Goal: Communication & Community: Share content

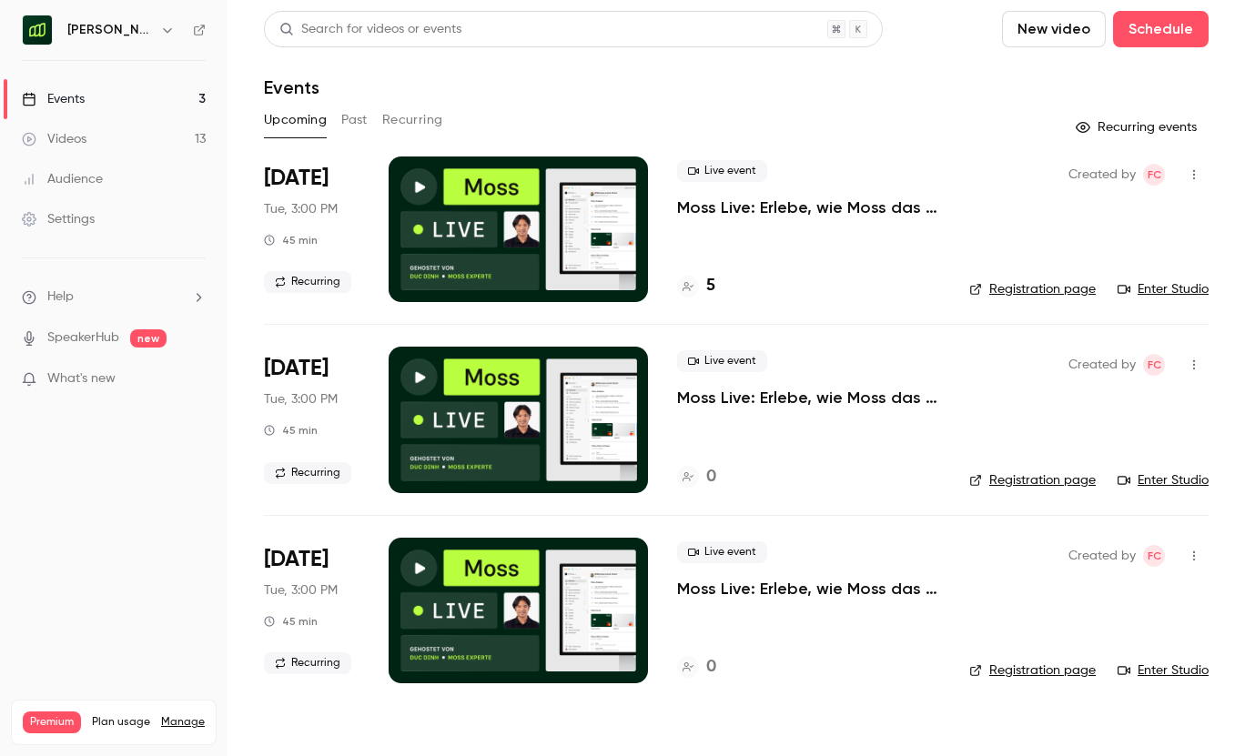
click at [111, 36] on h6 "[PERSON_NAME] ([GEOGRAPHIC_DATA])" at bounding box center [110, 30] width 86 height 18
click at [160, 33] on icon "button" at bounding box center [167, 30] width 15 height 15
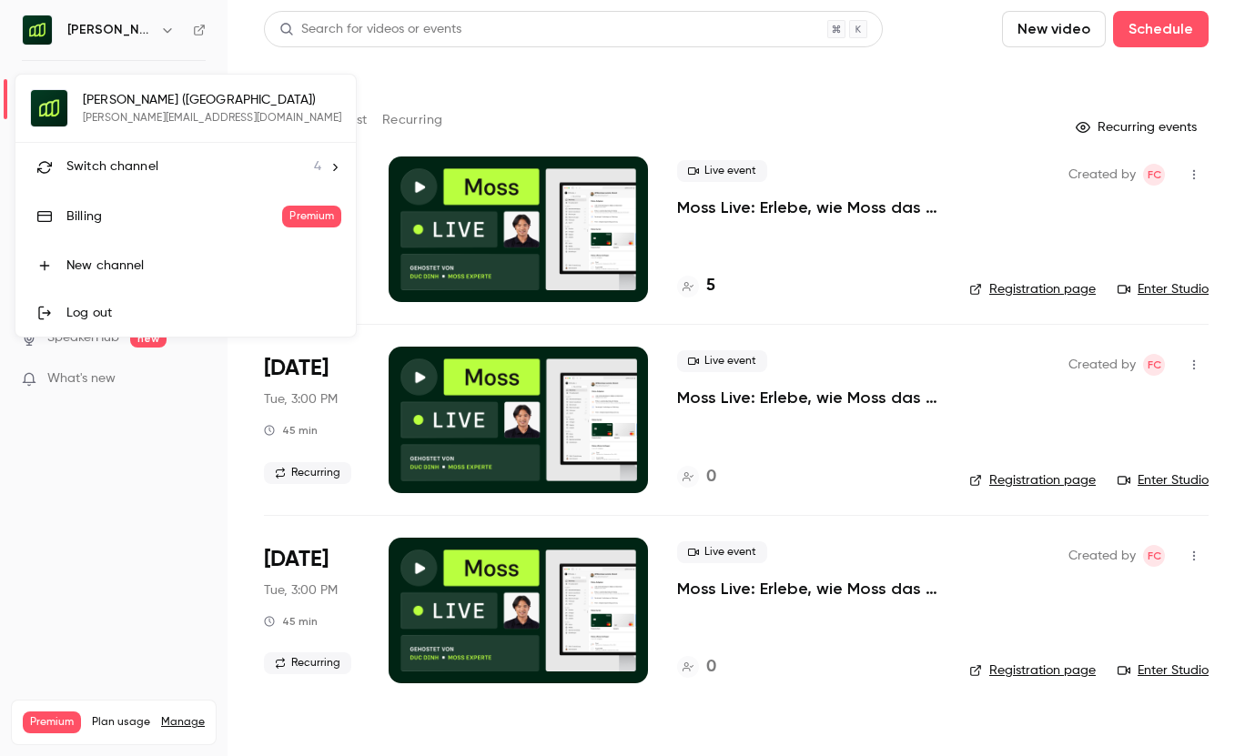
click at [95, 165] on span "Switch channel" at bounding box center [112, 166] width 92 height 19
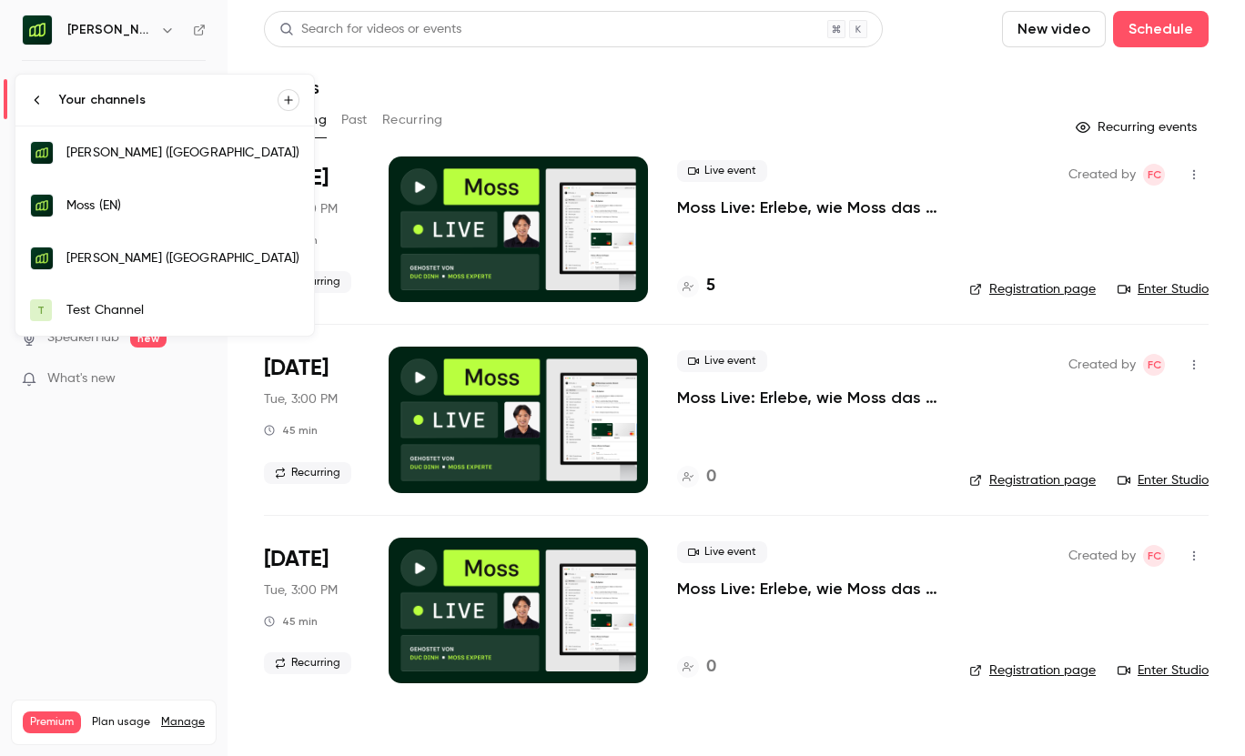
click at [91, 198] on div "Moss (EN)" at bounding box center [182, 206] width 233 height 18
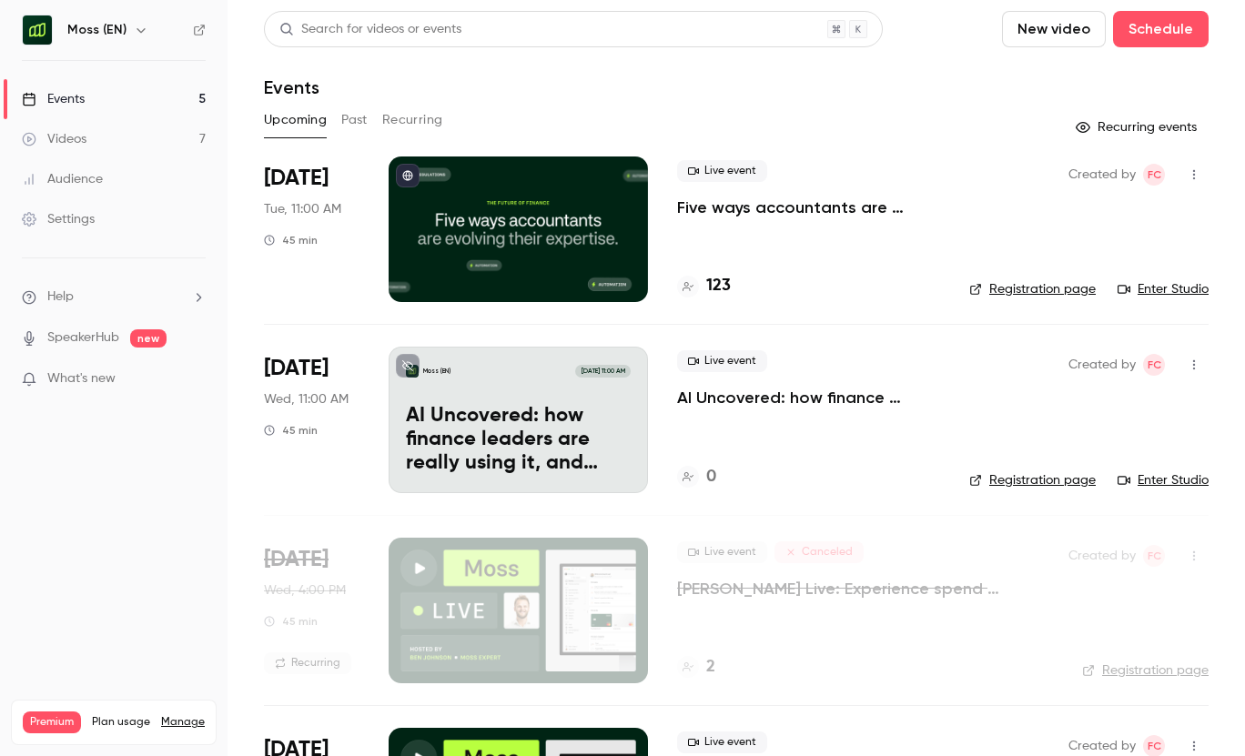
click at [347, 102] on div "Search for videos or events New video Schedule Events Upcoming Past Recurring R…" at bounding box center [736, 549] width 945 height 1076
click at [348, 107] on button "Past" at bounding box center [354, 120] width 26 height 29
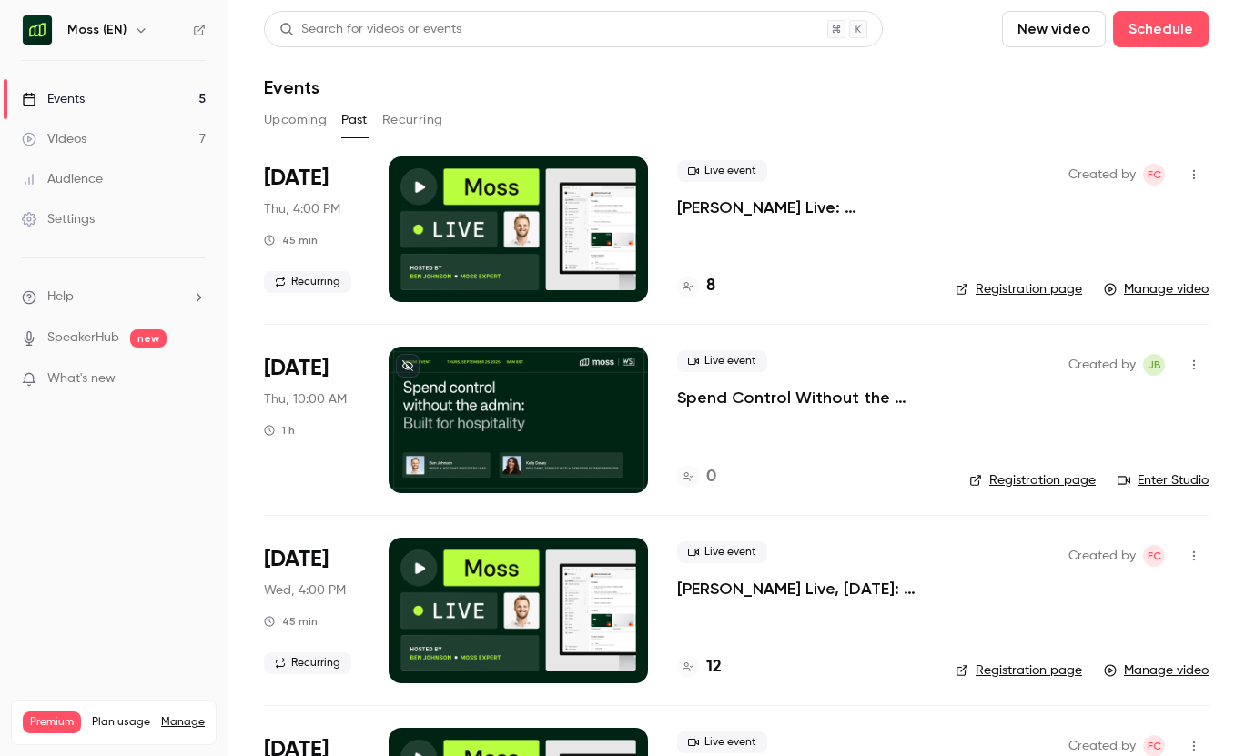
click at [695, 214] on p "[PERSON_NAME] Live: Experience spend management automation with [PERSON_NAME]" at bounding box center [801, 208] width 249 height 22
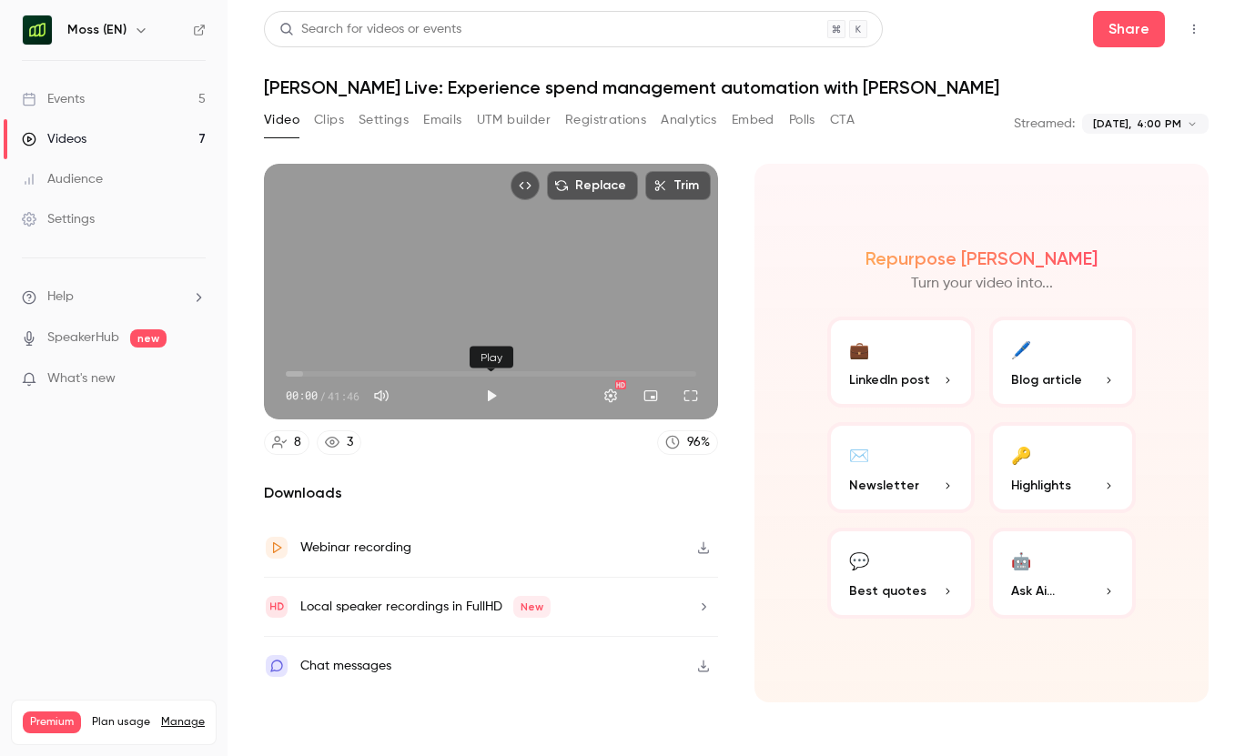
click at [496, 401] on button "Play" at bounding box center [491, 396] width 36 height 36
click at [289, 371] on span "00:01" at bounding box center [285, 373] width 5 height 5
click at [295, 371] on span "00:39" at bounding box center [291, 373] width 5 height 5
click at [317, 370] on span "01:23" at bounding box center [491, 374] width 411 height 29
click at [487, 389] on button "Play" at bounding box center [491, 396] width 36 height 36
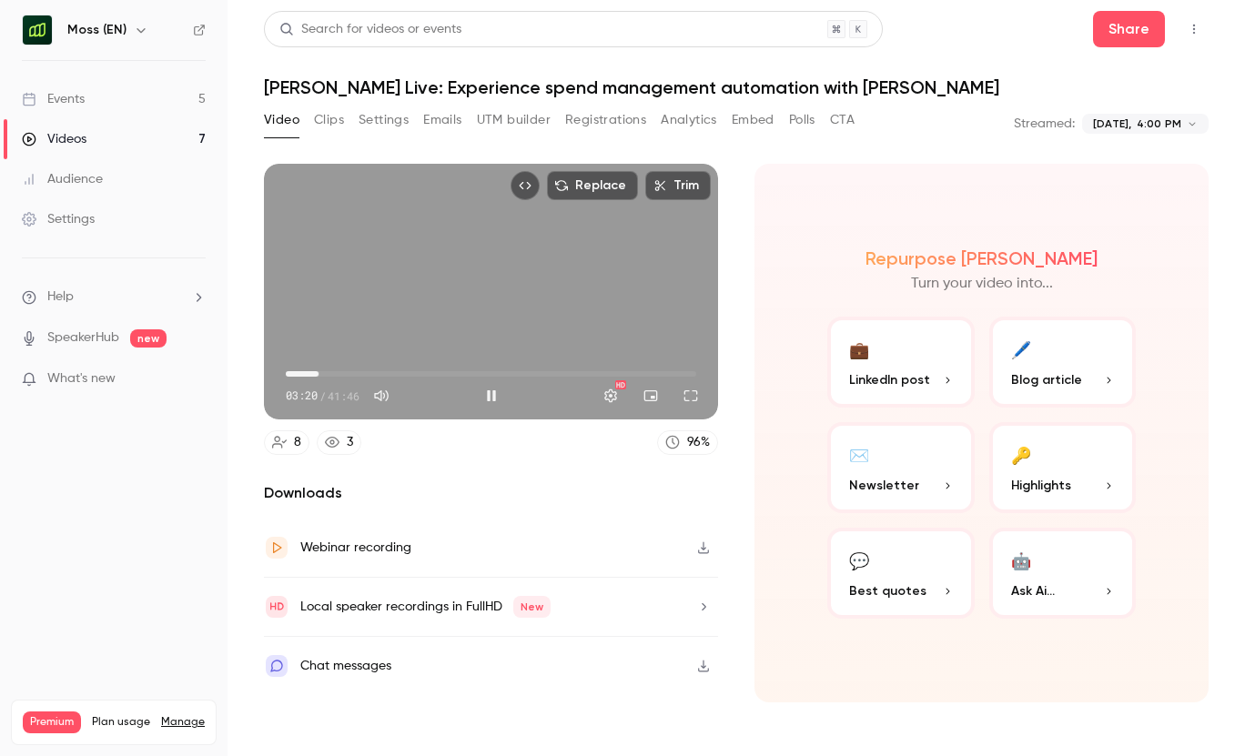
click at [321, 371] on span "03:20" at bounding box center [318, 373] width 5 height 5
click at [347, 370] on span "06:12" at bounding box center [491, 374] width 411 height 29
click at [288, 371] on span "06:24" at bounding box center [491, 374] width 411 height 29
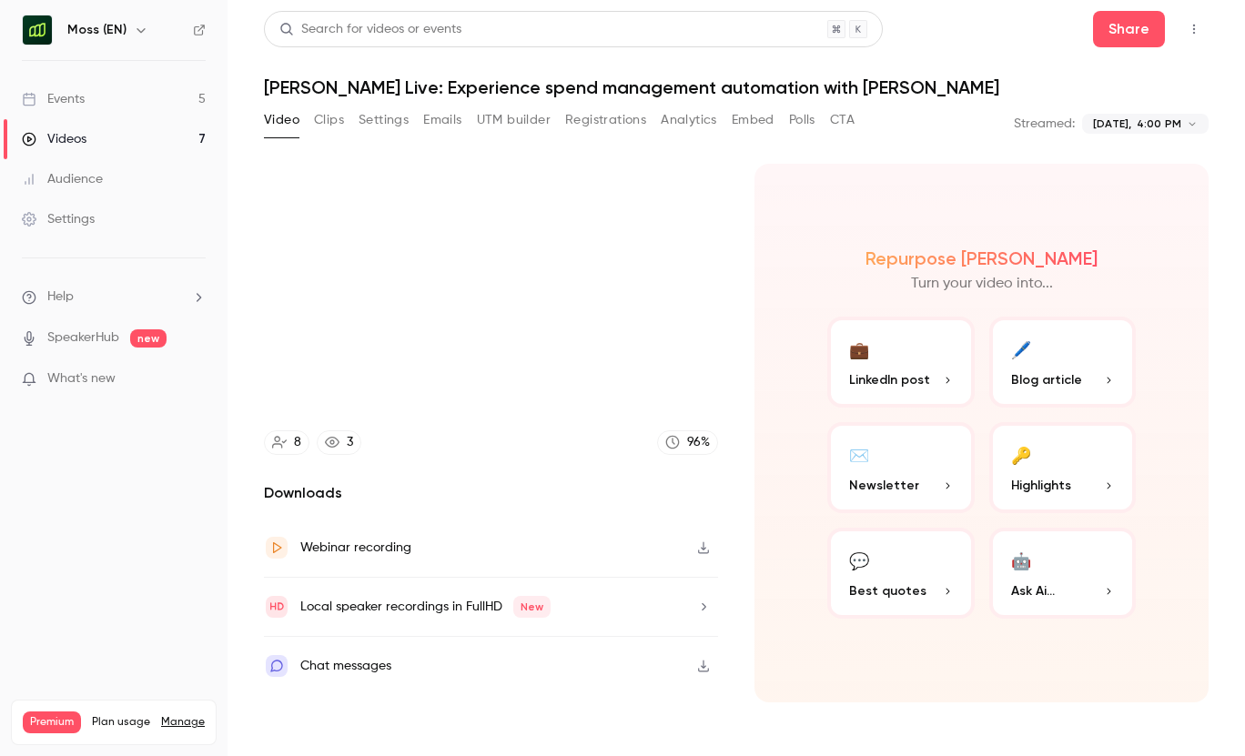
type input "****"
click at [523, 118] on button "UTM builder" at bounding box center [514, 120] width 74 height 29
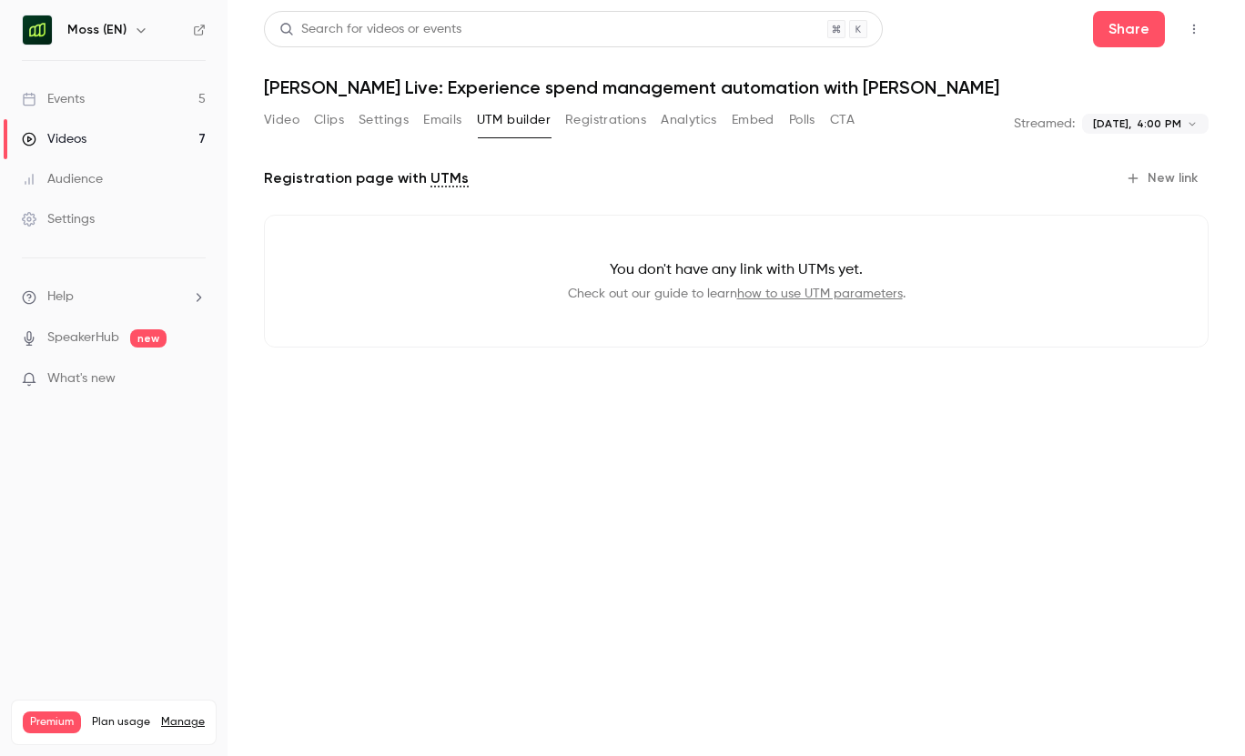
click at [285, 116] on button "Video" at bounding box center [282, 120] width 36 height 29
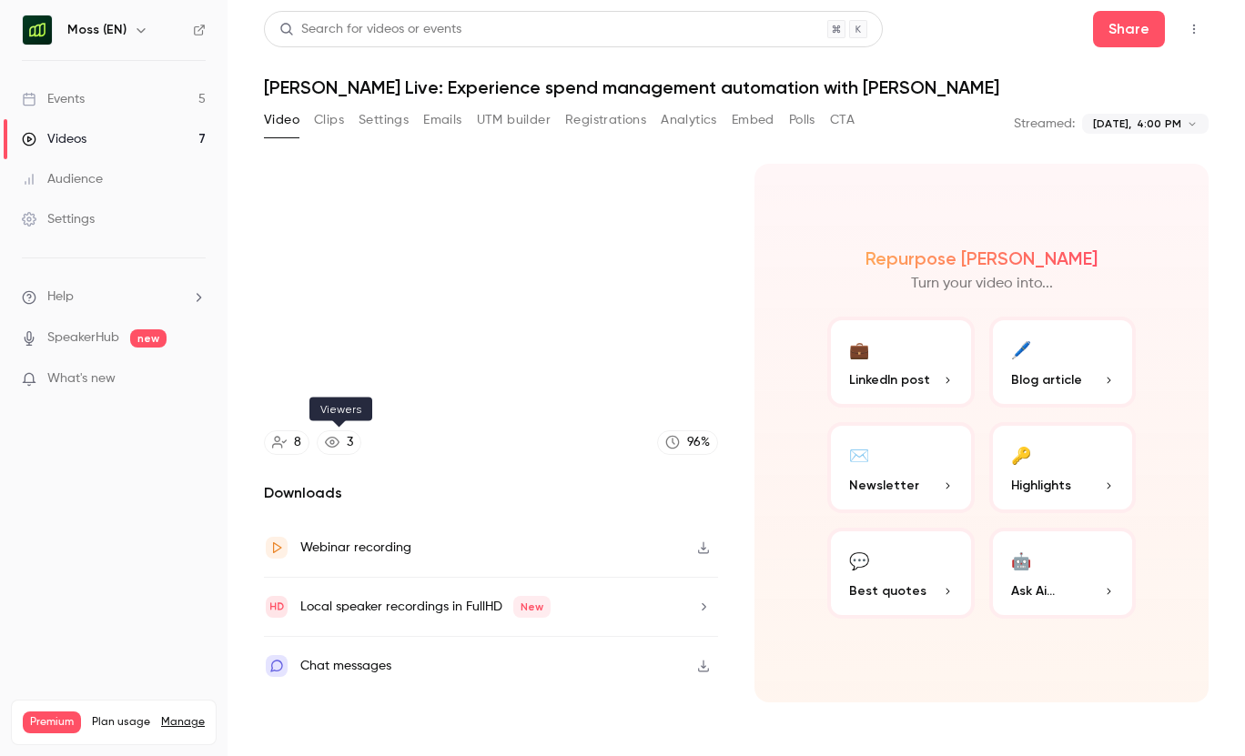
click at [338, 444] on icon at bounding box center [332, 442] width 15 height 15
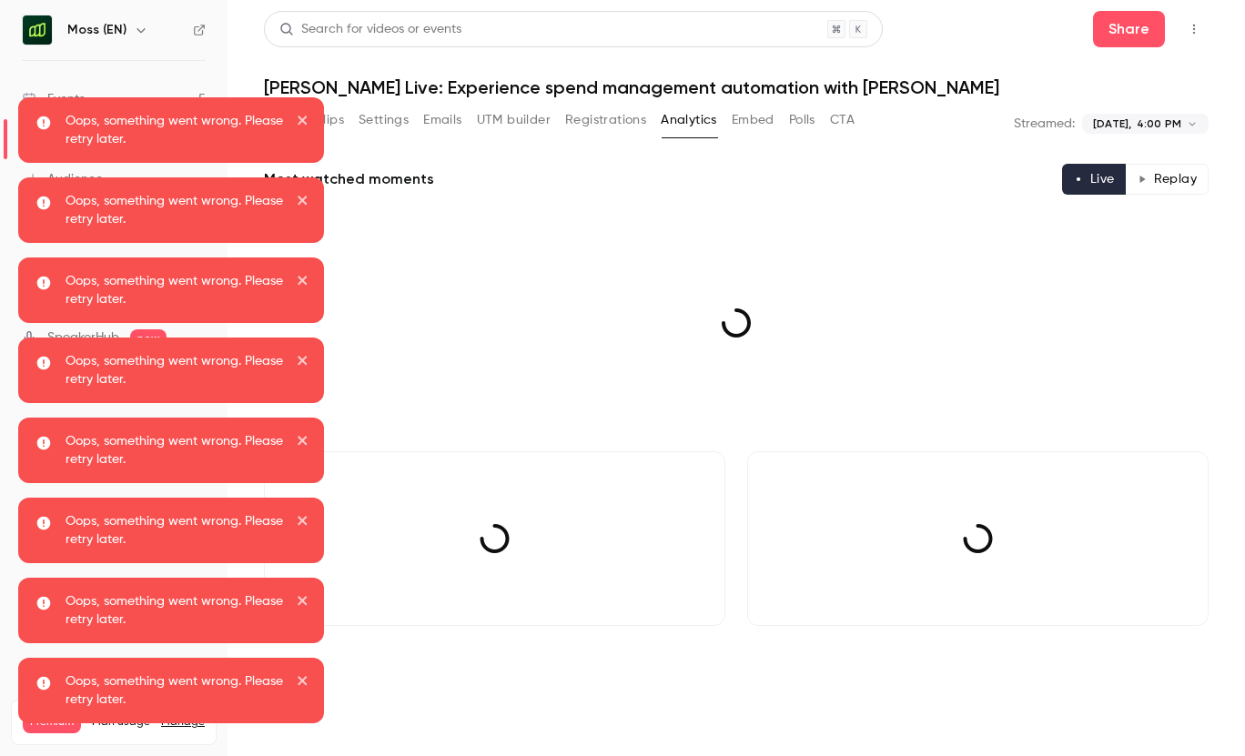
click at [304, 114] on icon "close" at bounding box center [303, 120] width 13 height 15
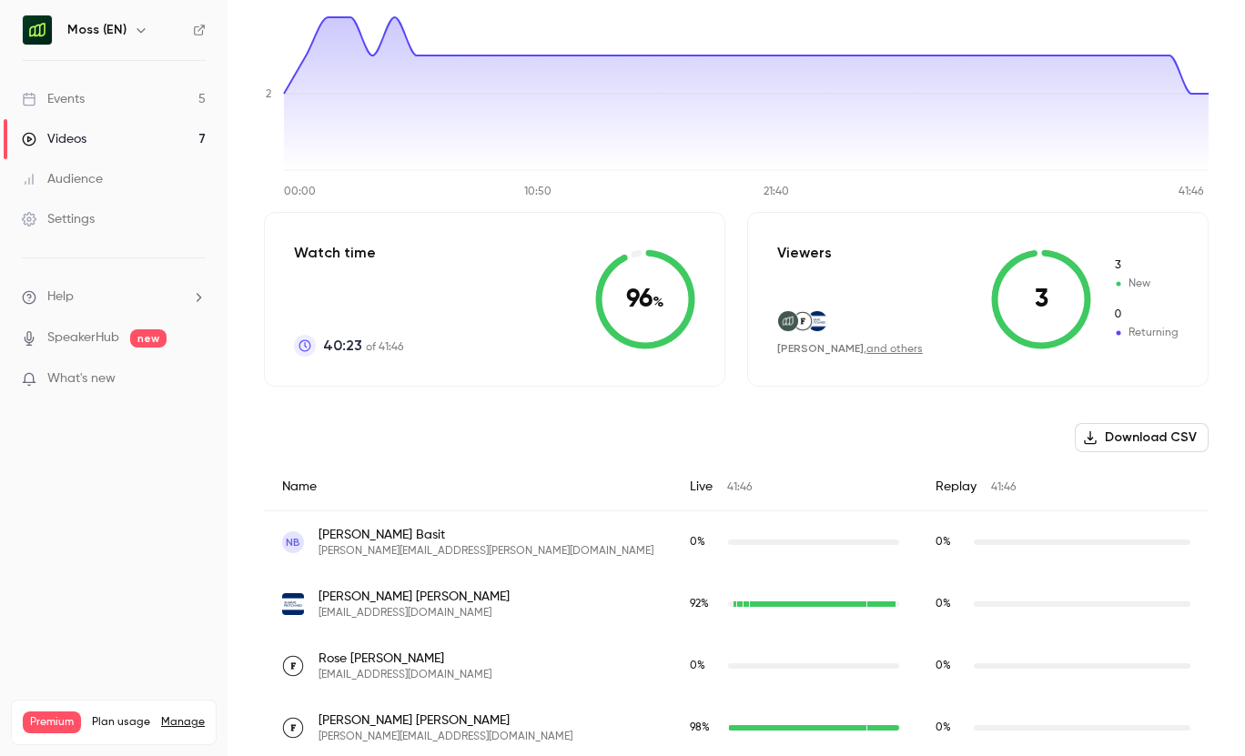
scroll to position [215, 0]
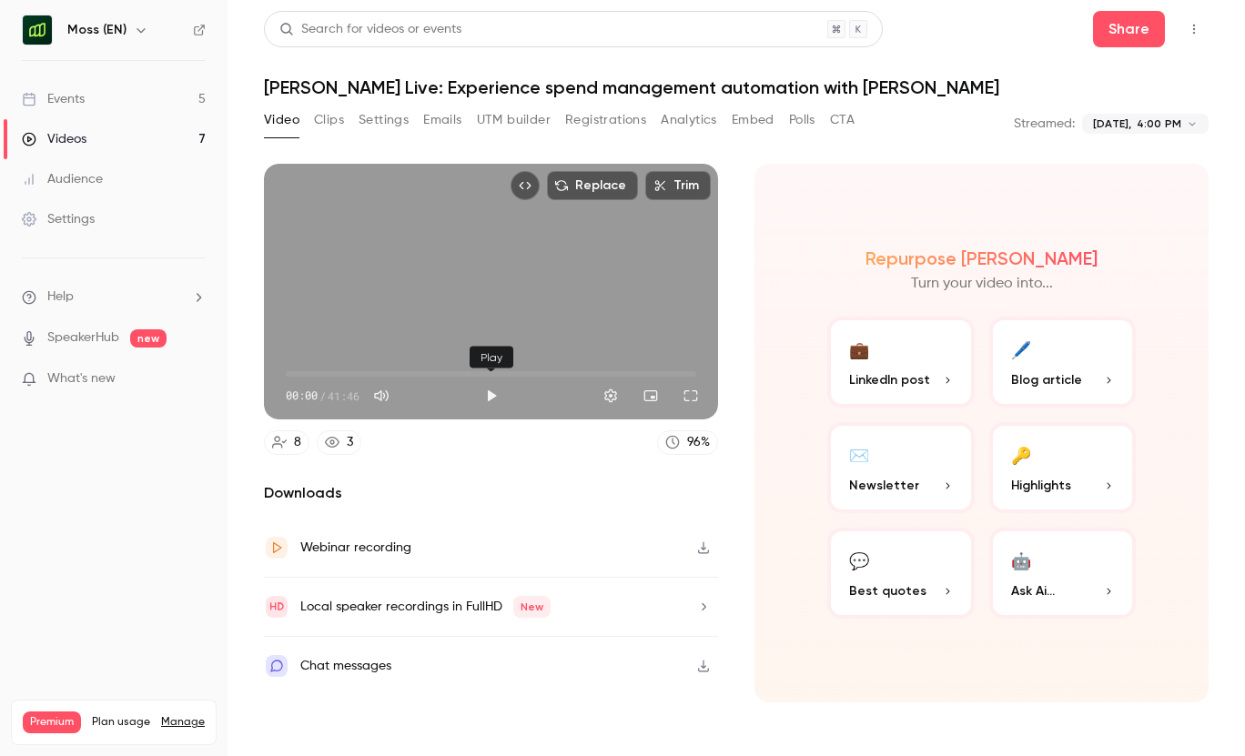
click at [498, 386] on button "Play" at bounding box center [491, 396] width 36 height 36
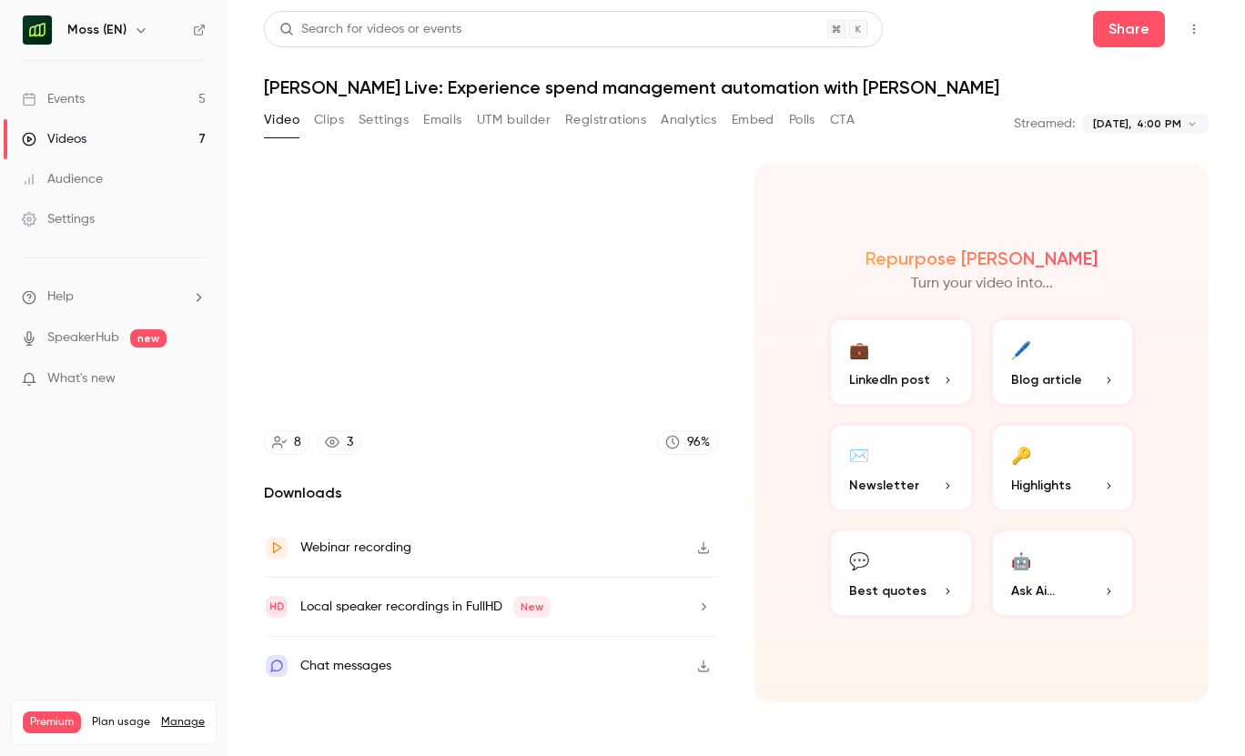
click at [1065, 25] on icon "Top Bar Actions" at bounding box center [1194, 29] width 15 height 13
click at [1039, 15] on div at bounding box center [622, 378] width 1245 height 756
type input "****"
click at [490, 123] on button "UTM builder" at bounding box center [514, 120] width 74 height 29
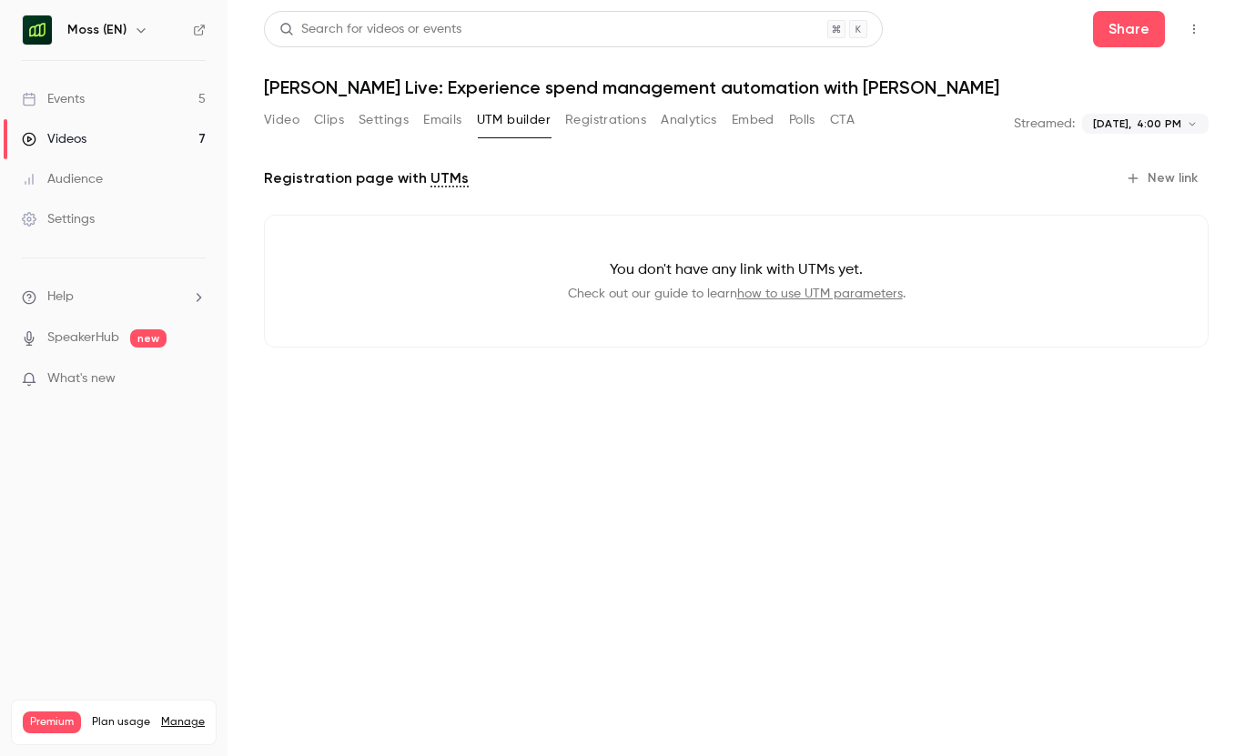
click at [263, 120] on main "**********" at bounding box center [737, 378] width 1018 height 756
click at [284, 119] on button "Video" at bounding box center [282, 120] width 36 height 29
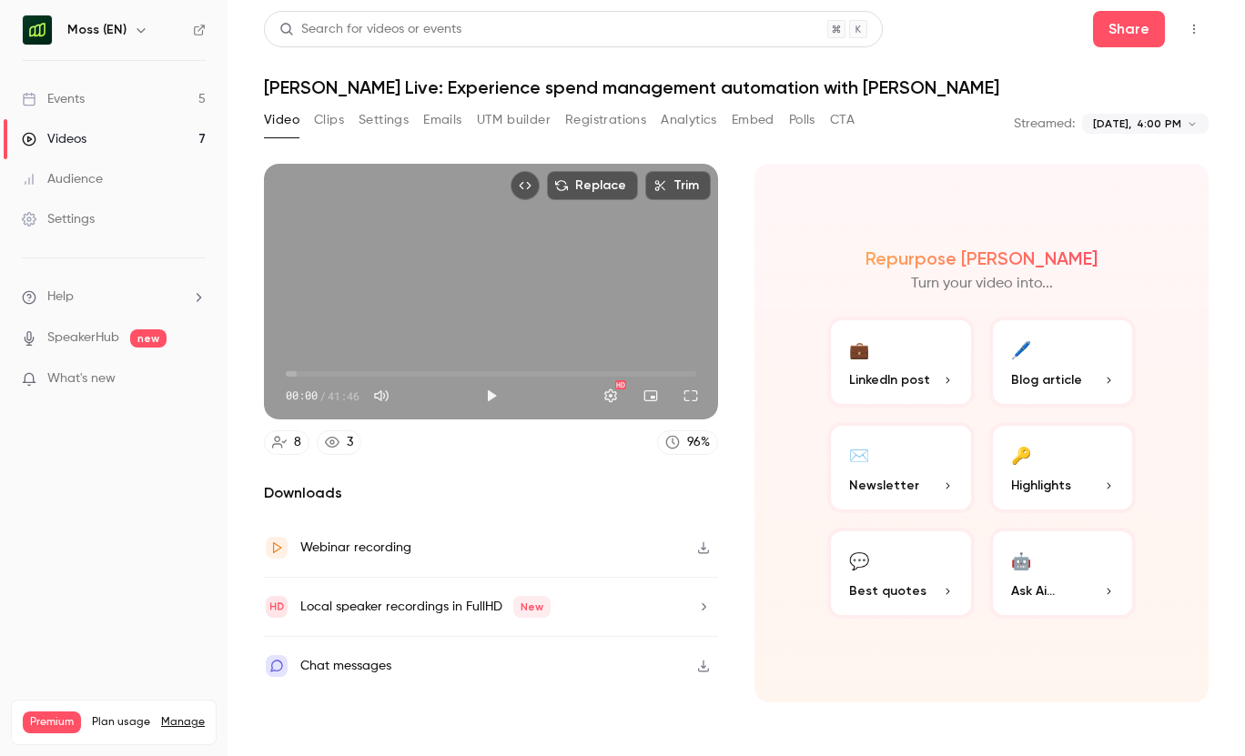
click at [453, 117] on button "Emails" at bounding box center [442, 120] width 38 height 29
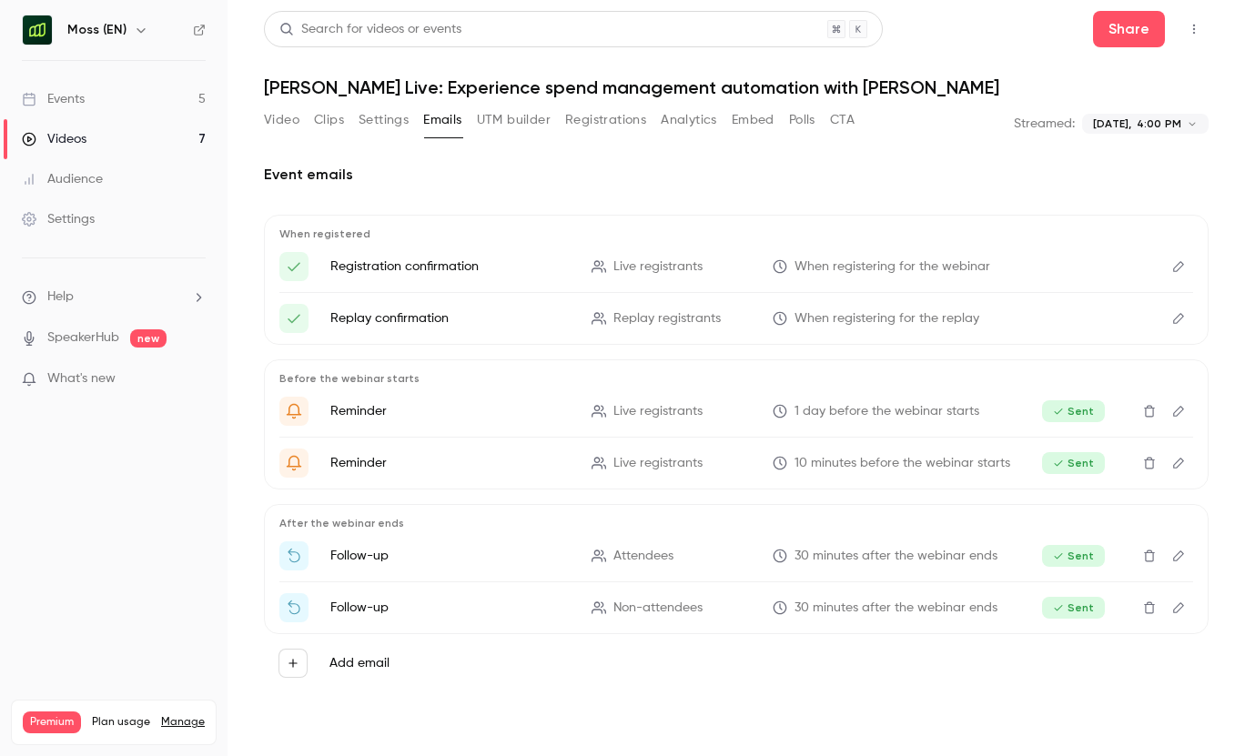
click at [370, 555] on p "Follow-up" at bounding box center [449, 556] width 239 height 18
click at [1065, 550] on icon "Edit" at bounding box center [1179, 556] width 15 height 13
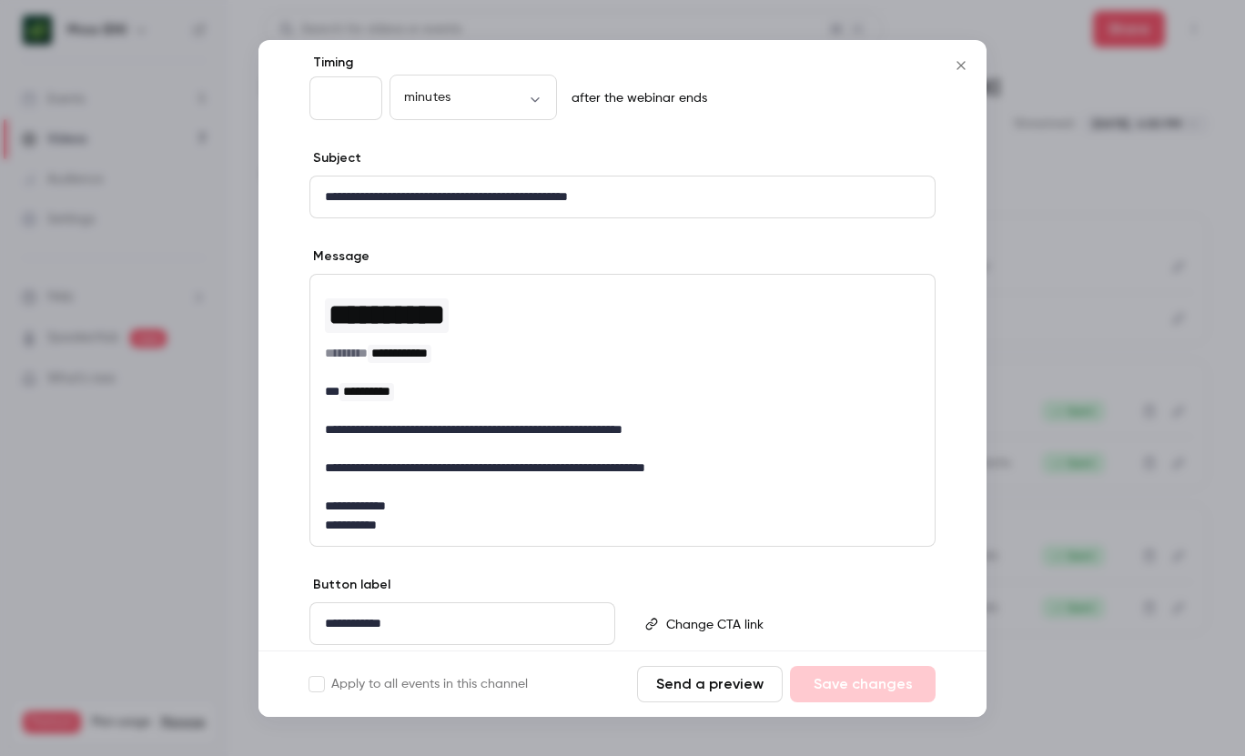
scroll to position [77, 0]
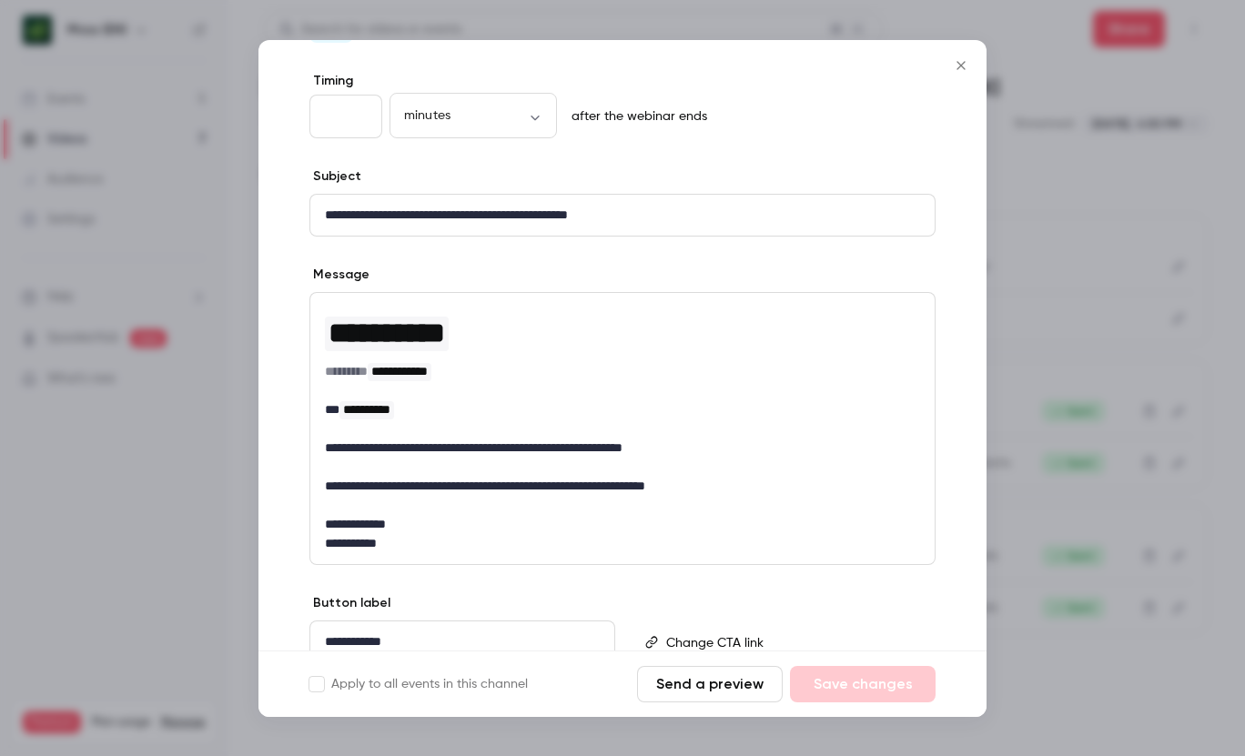
click at [952, 68] on icon "Close" at bounding box center [961, 65] width 22 height 15
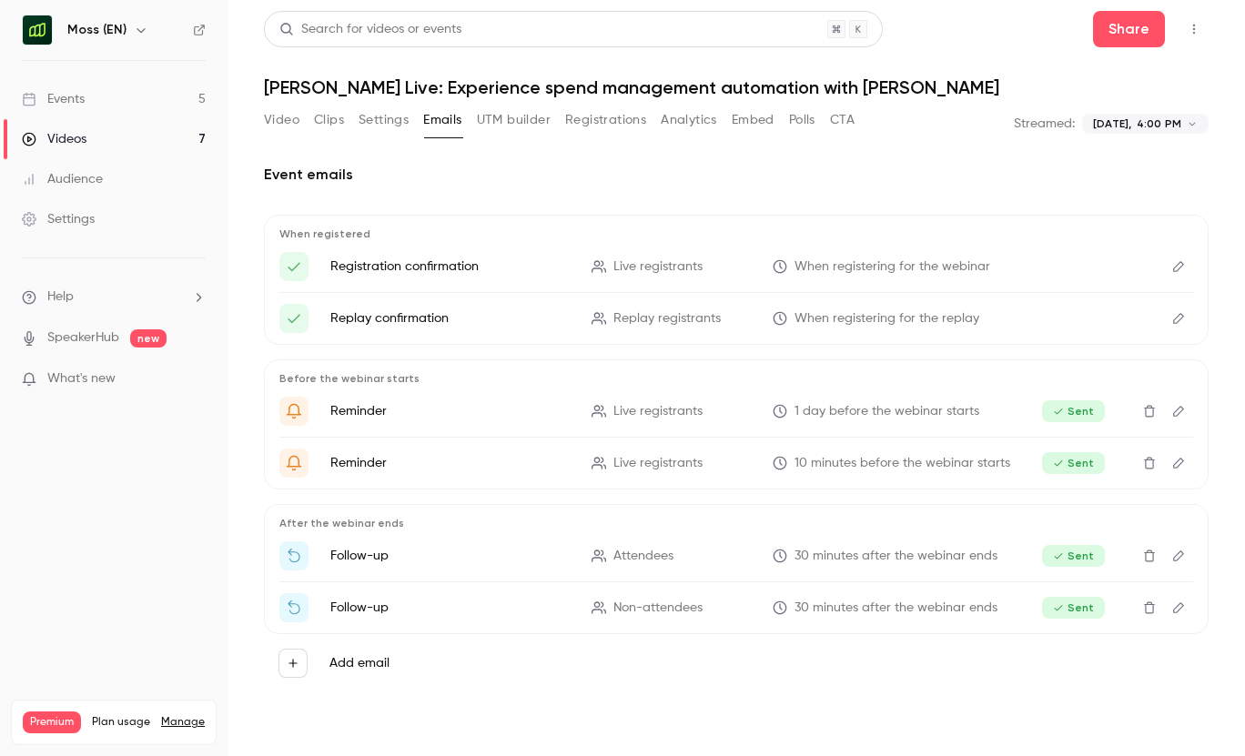
click at [325, 127] on button "Clips" at bounding box center [329, 120] width 30 height 29
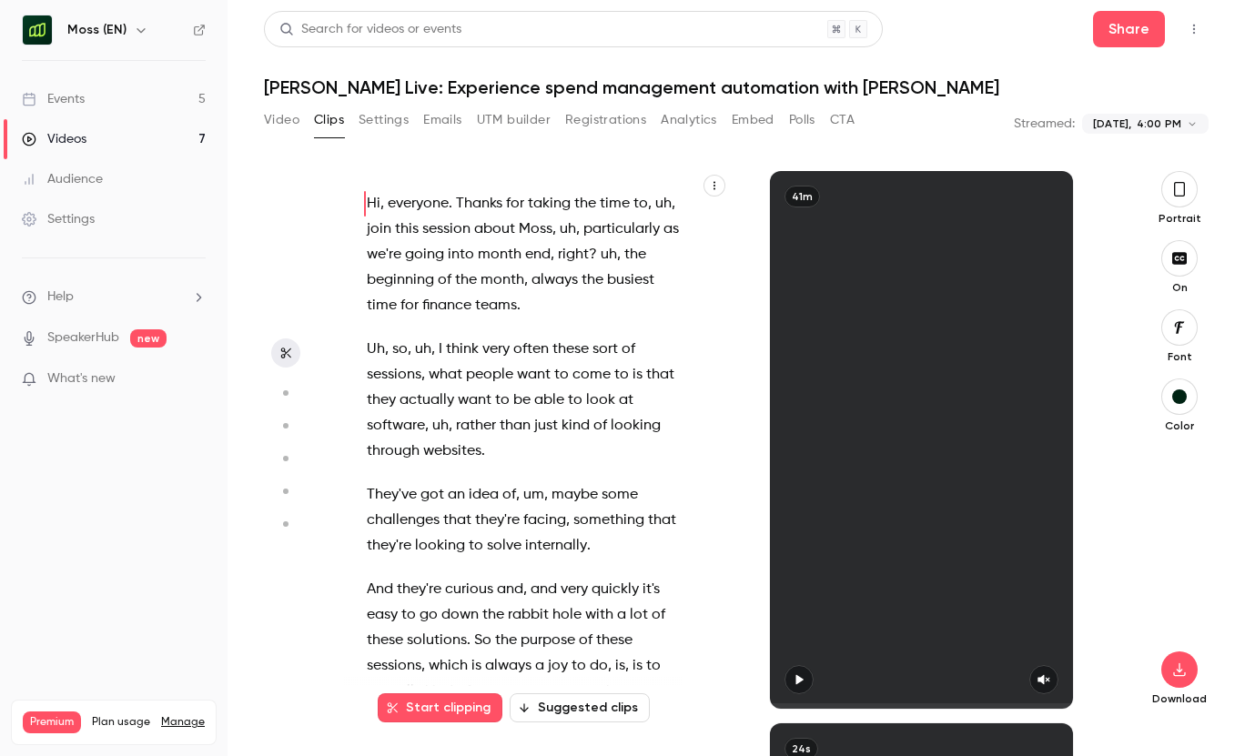
click at [376, 125] on button "Settings" at bounding box center [384, 120] width 50 height 29
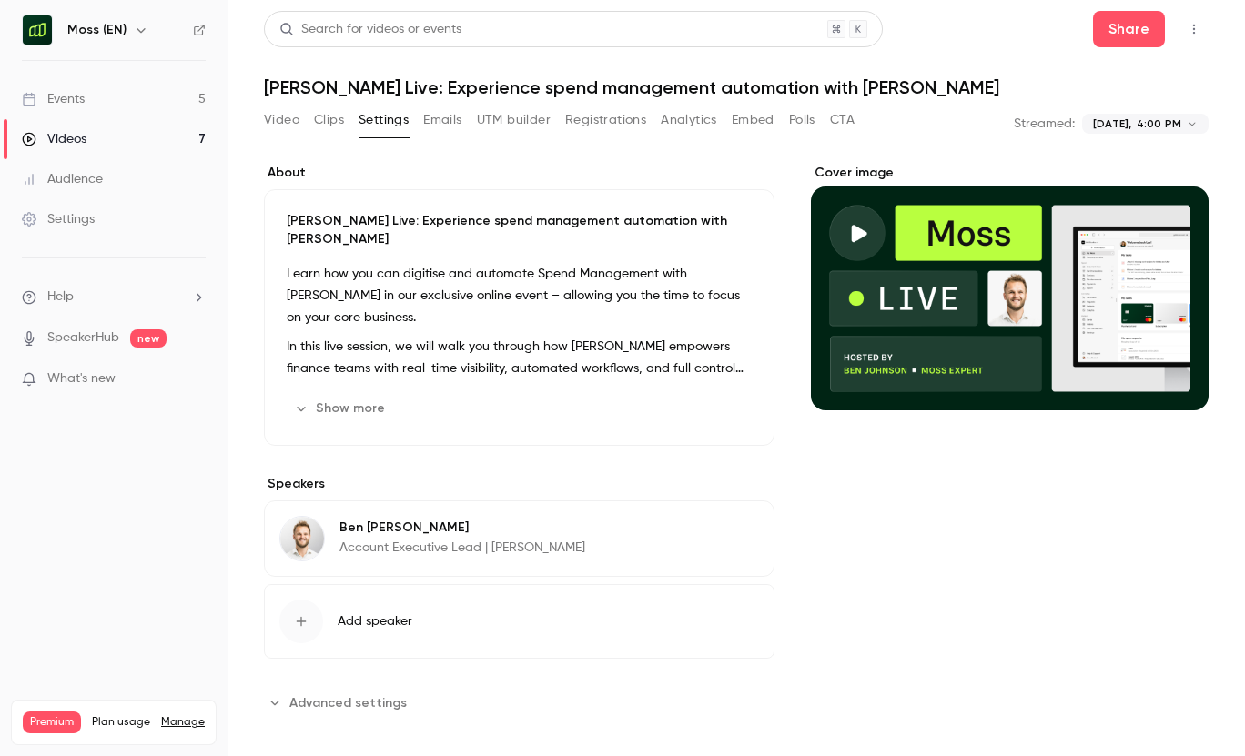
click at [282, 114] on button "Video" at bounding box center [282, 120] width 36 height 29
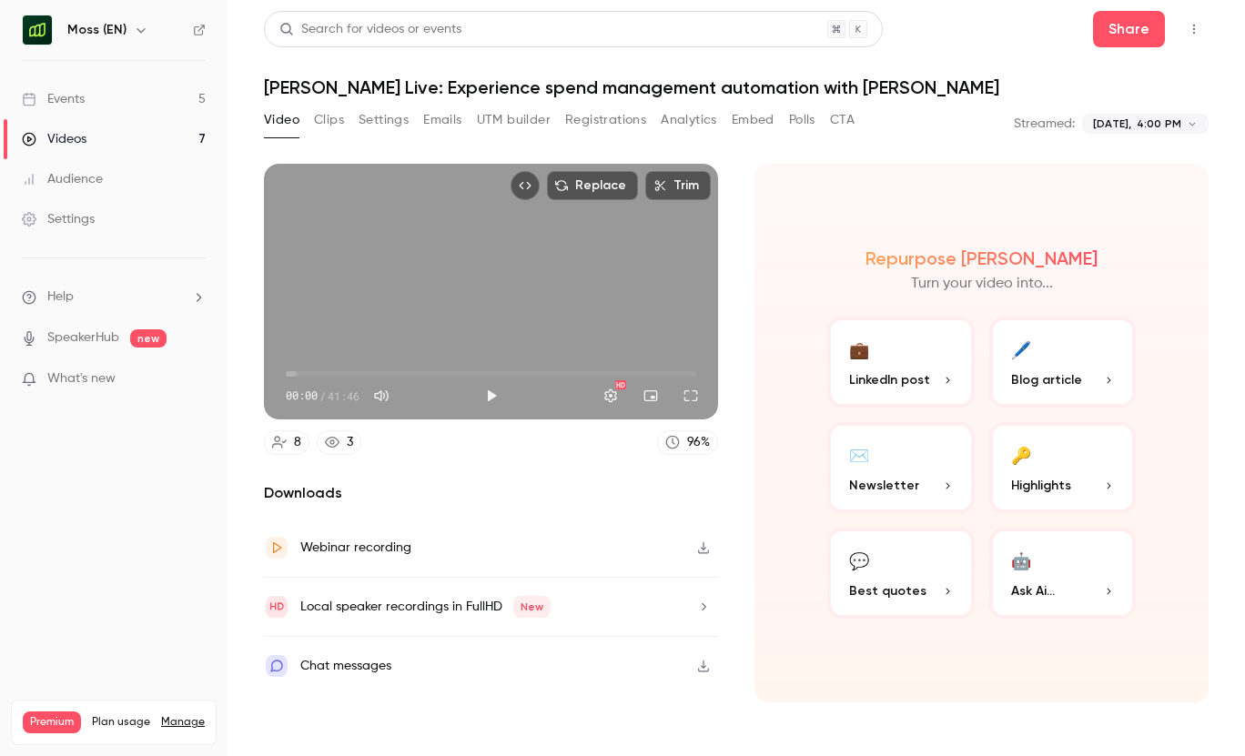
click at [843, 120] on button "CTA" at bounding box center [842, 120] width 25 height 29
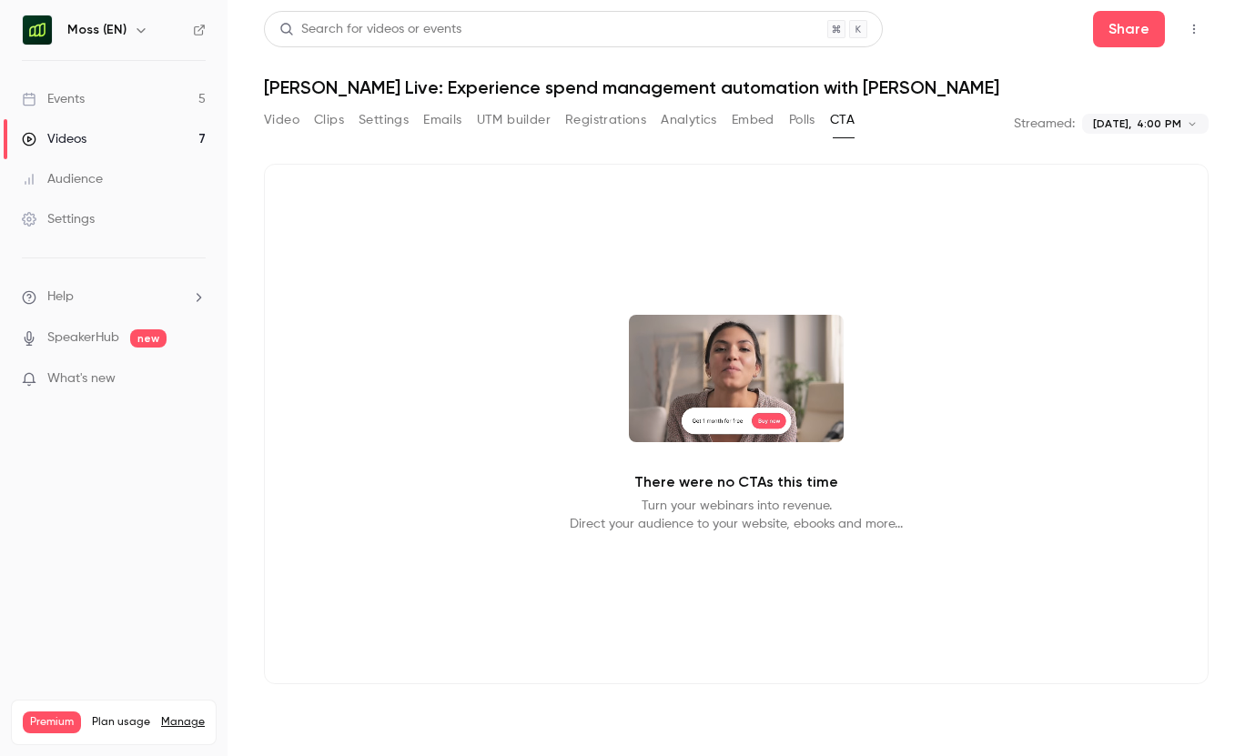
click at [798, 121] on button "Polls" at bounding box center [802, 120] width 26 height 29
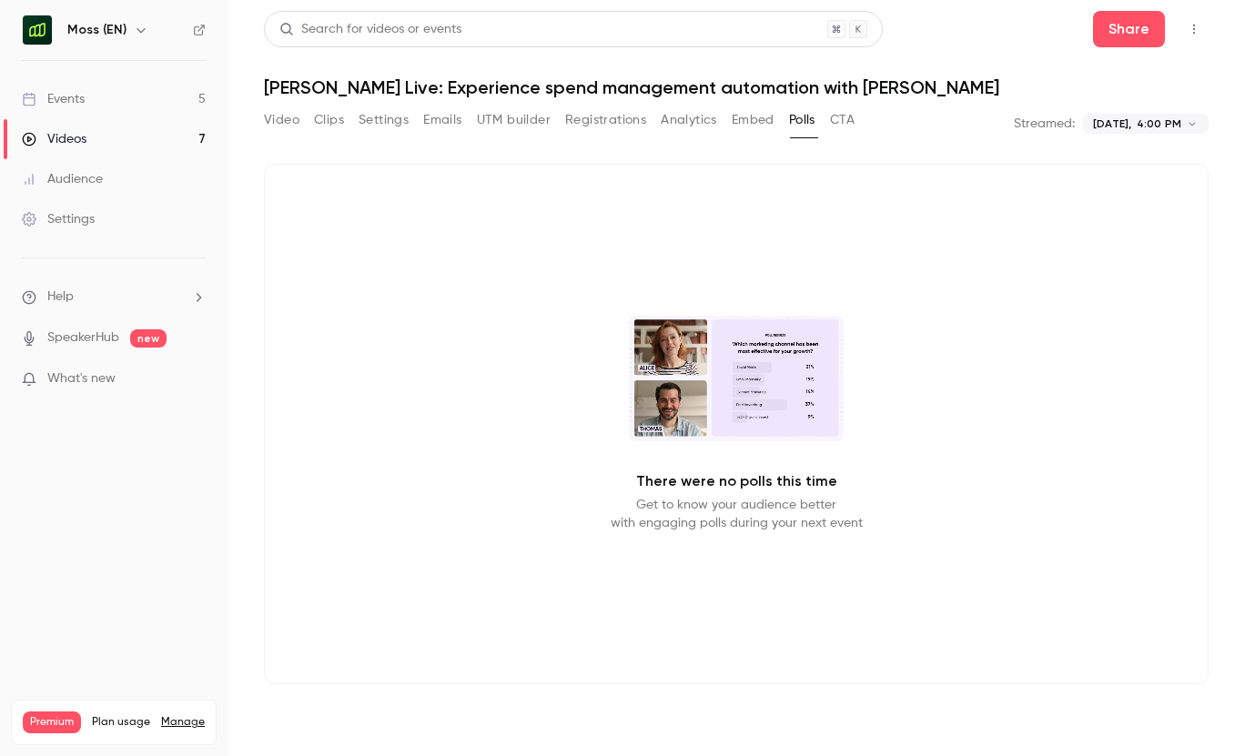
click at [753, 121] on button "Embed" at bounding box center [753, 120] width 43 height 29
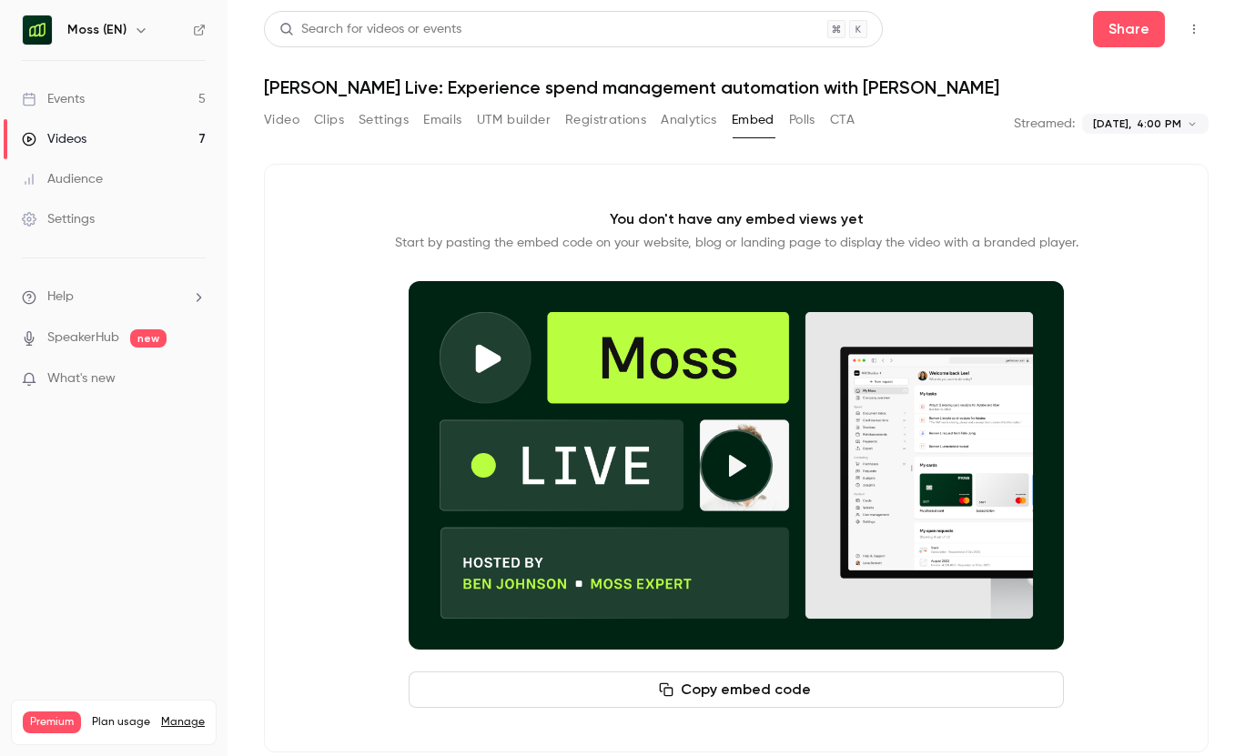
click at [676, 116] on button "Analytics" at bounding box center [689, 120] width 56 height 29
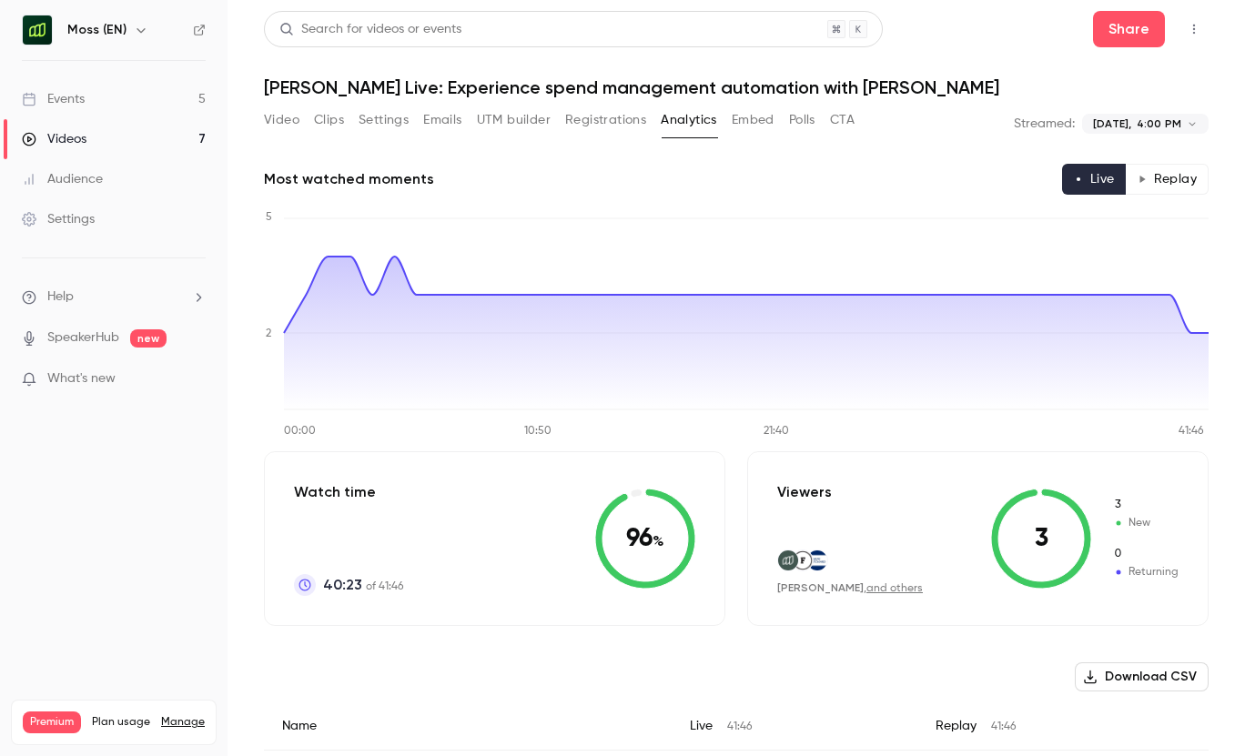
click at [739, 111] on button "Embed" at bounding box center [753, 120] width 43 height 29
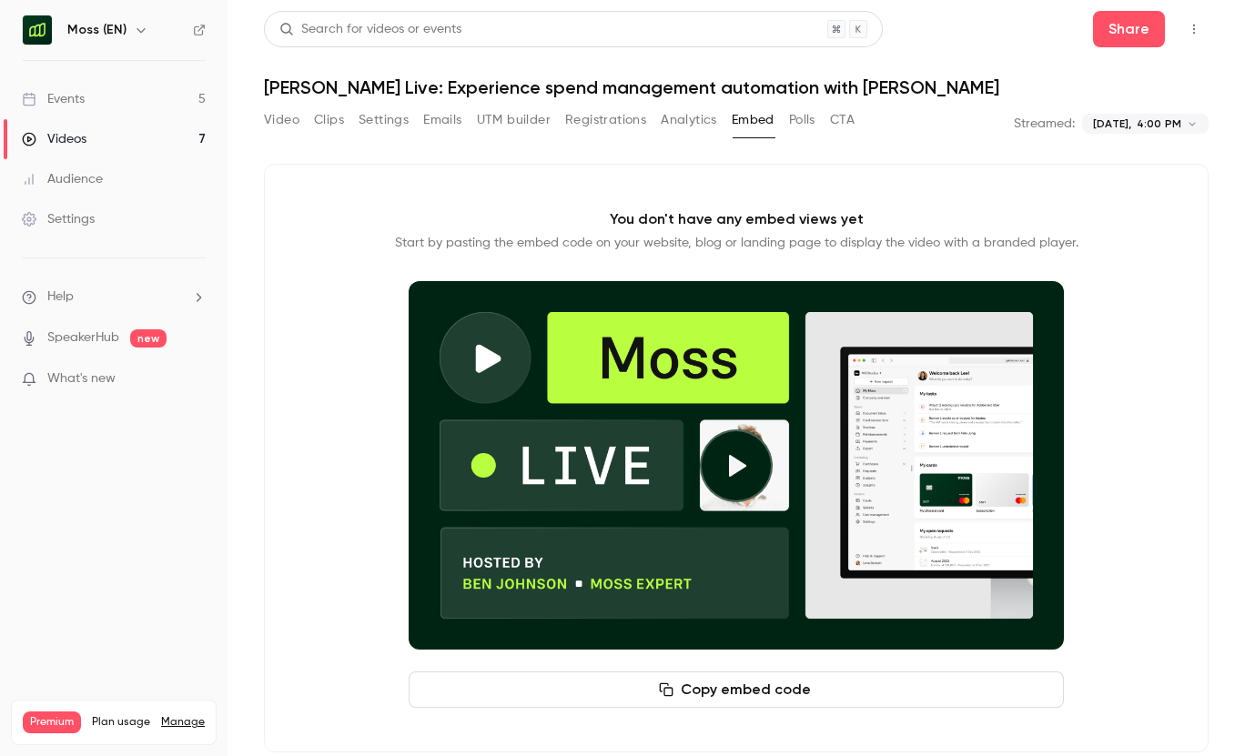
scroll to position [25, 0]
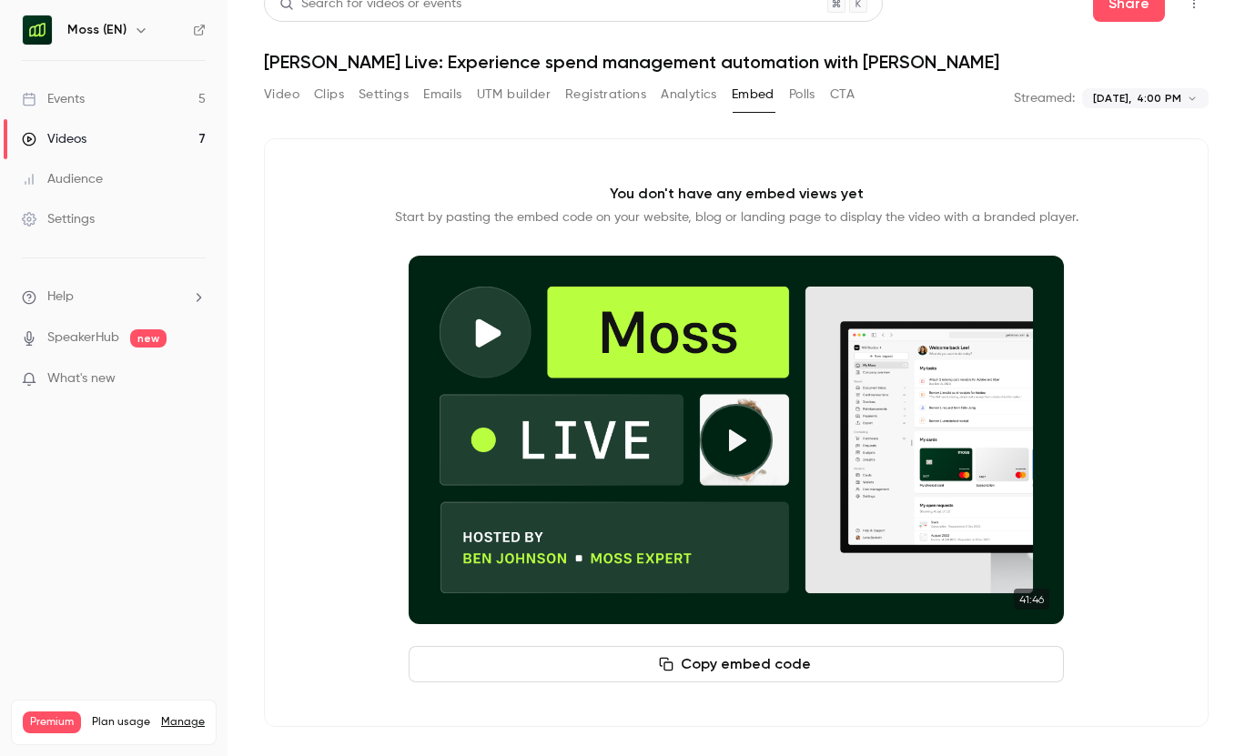
click at [697, 664] on button "Copy embed code" at bounding box center [736, 664] width 655 height 36
click at [634, 91] on button "Registrations" at bounding box center [605, 94] width 81 height 29
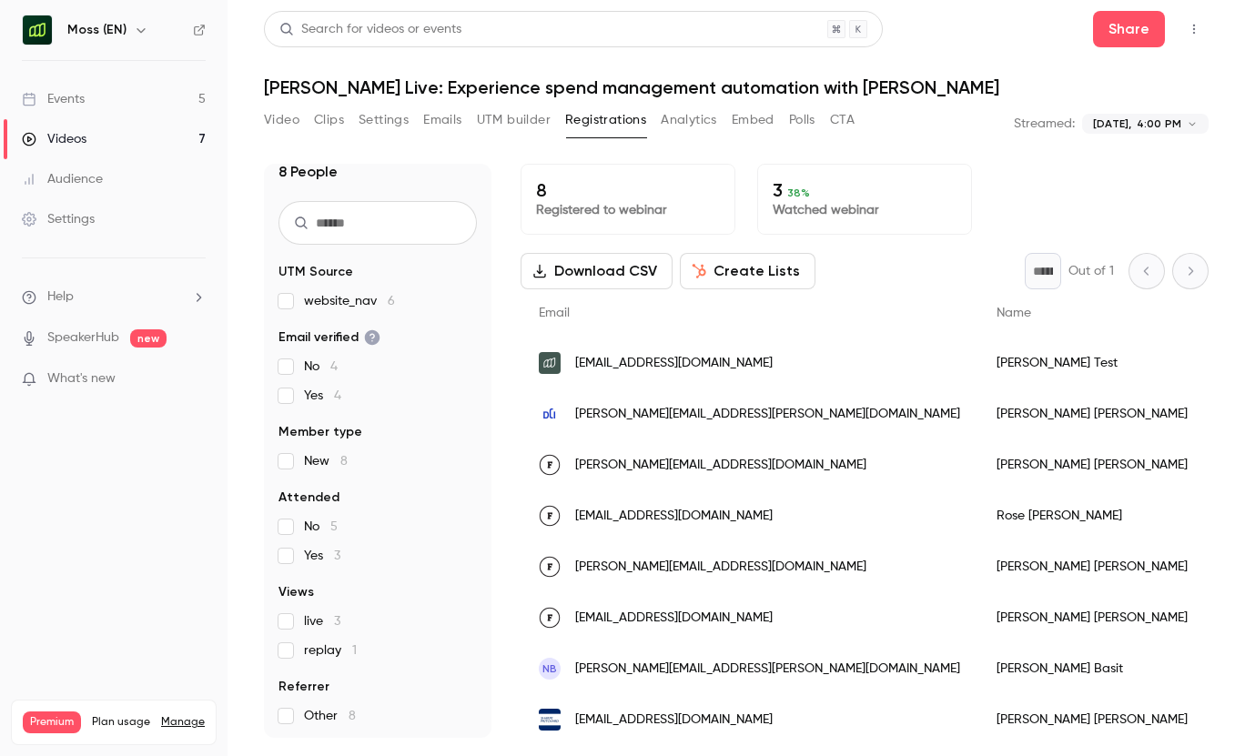
scroll to position [19, 0]
click at [312, 651] on span "replay 1" at bounding box center [330, 649] width 53 height 18
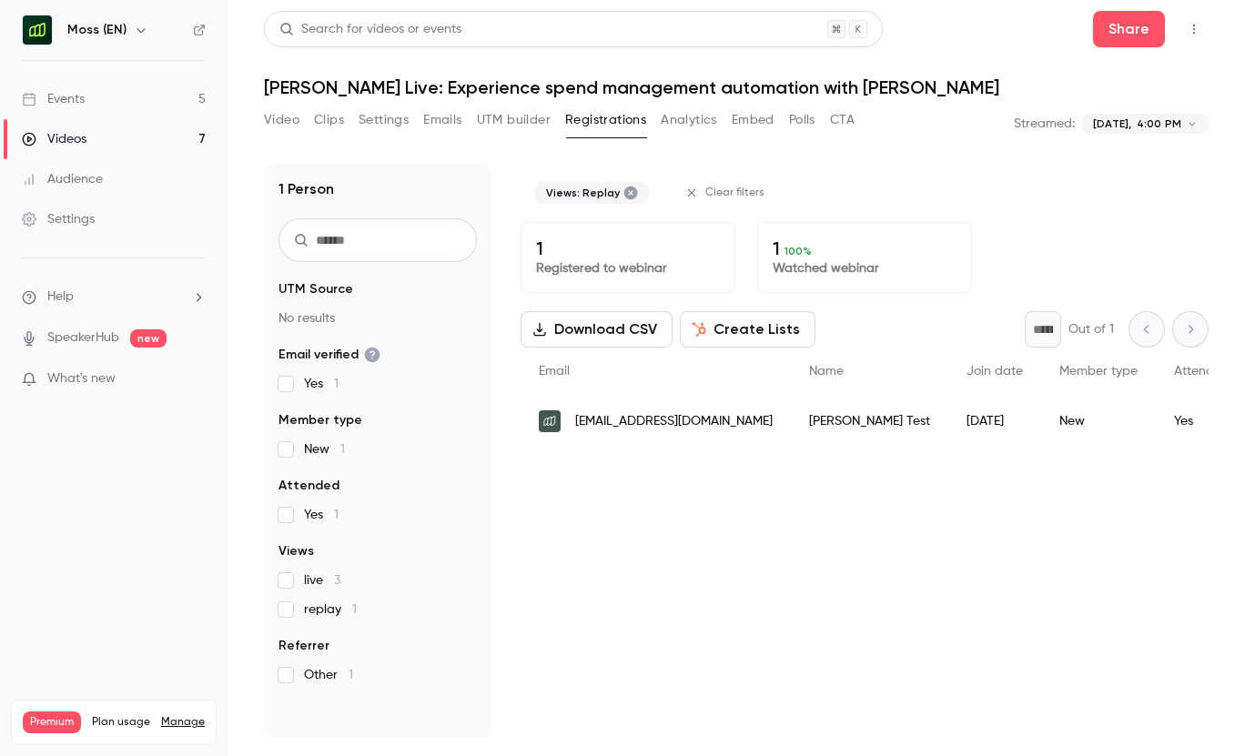
scroll to position [0, 0]
click at [741, 431] on span "[EMAIL_ADDRESS][DOMAIN_NAME]" at bounding box center [674, 421] width 198 height 19
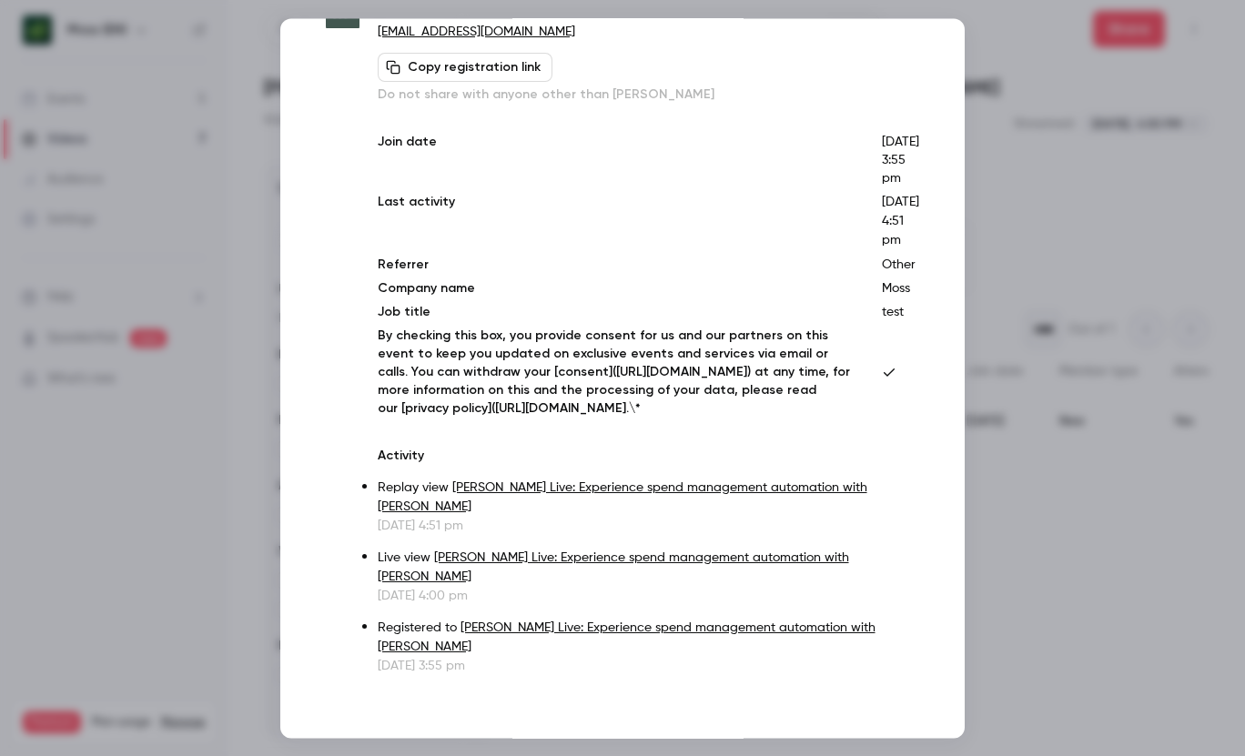
scroll to position [79, 0]
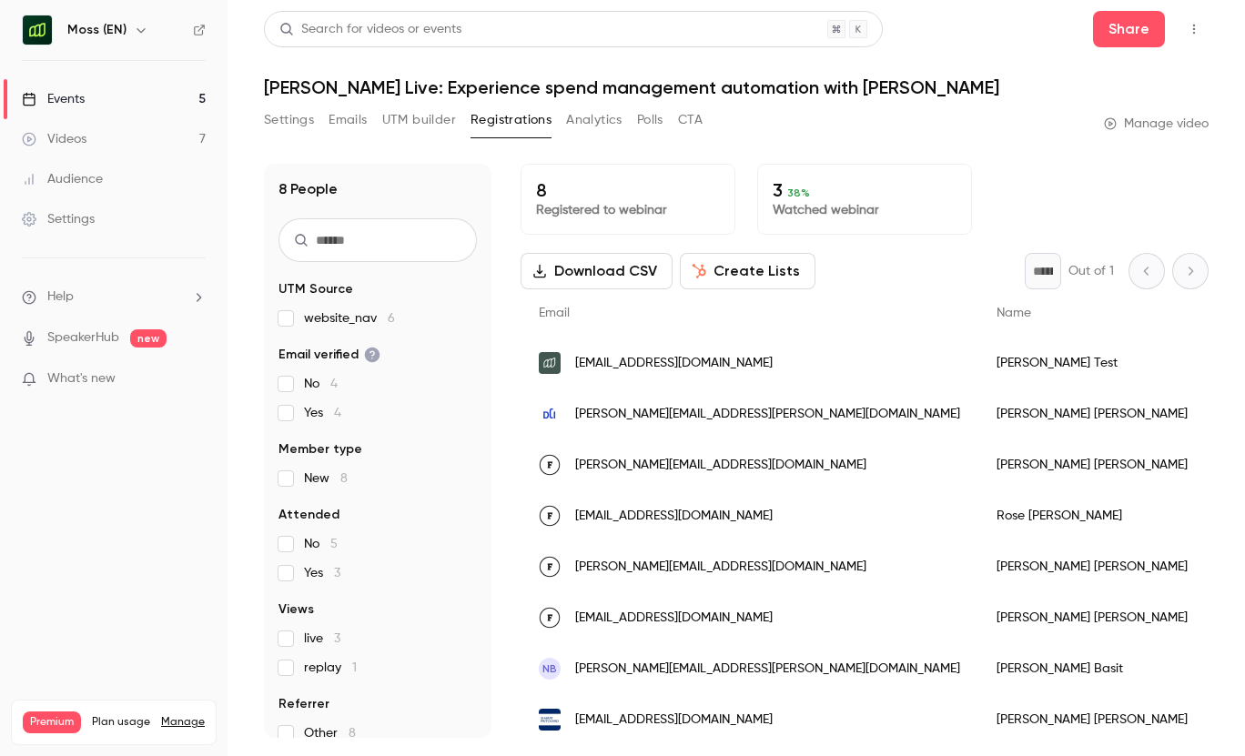
click at [322, 665] on span "replay 1" at bounding box center [330, 668] width 53 height 18
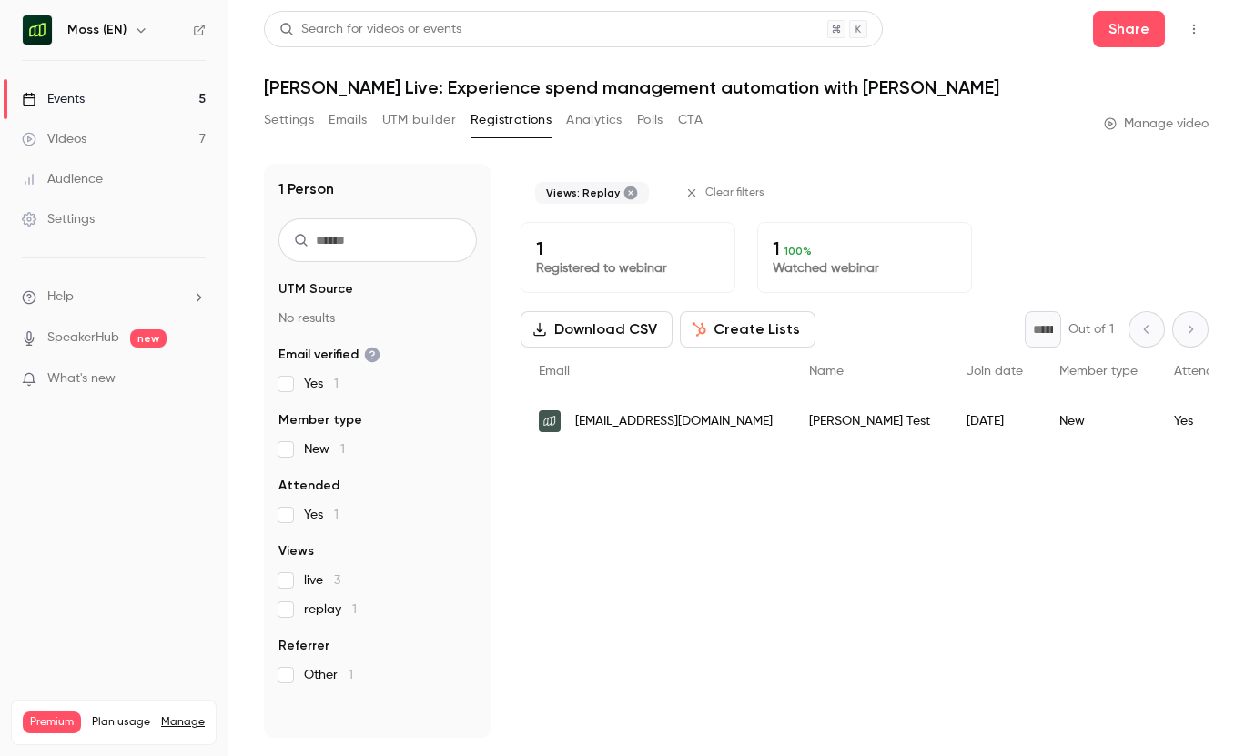
click at [691, 422] on span "[EMAIL_ADDRESS][DOMAIN_NAME]" at bounding box center [674, 421] width 198 height 19
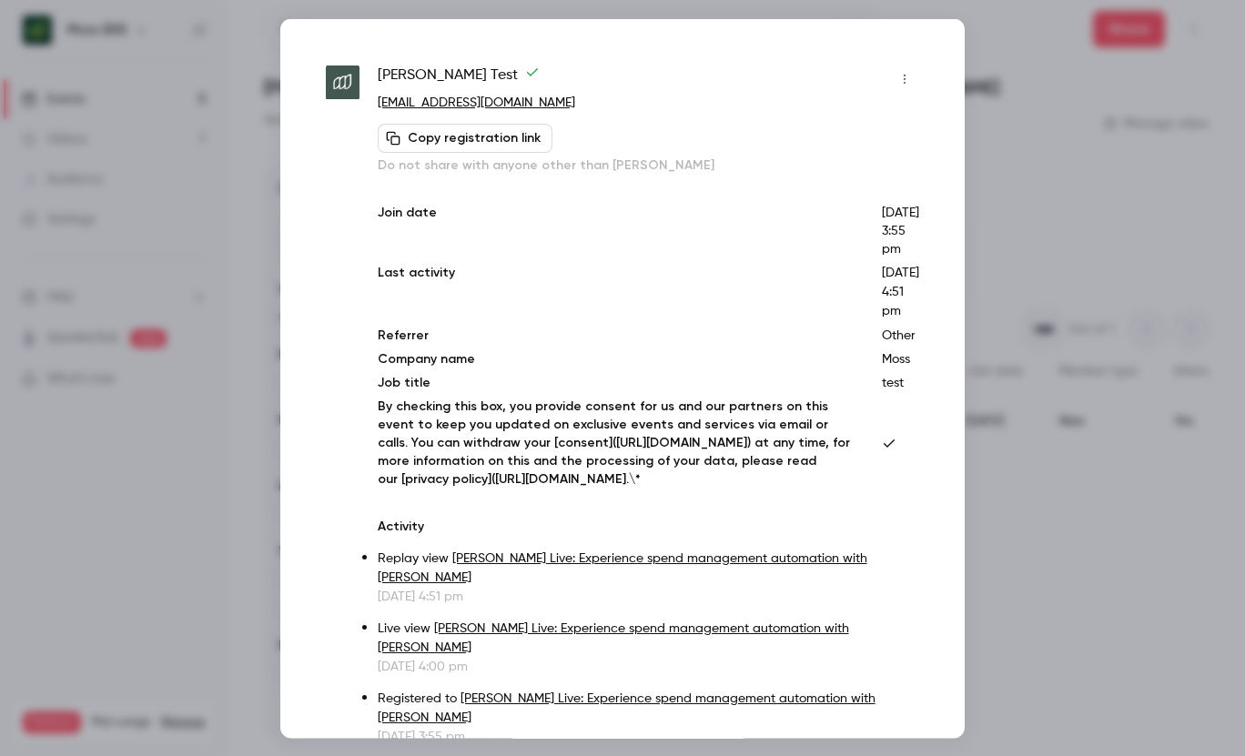
scroll to position [79, 0]
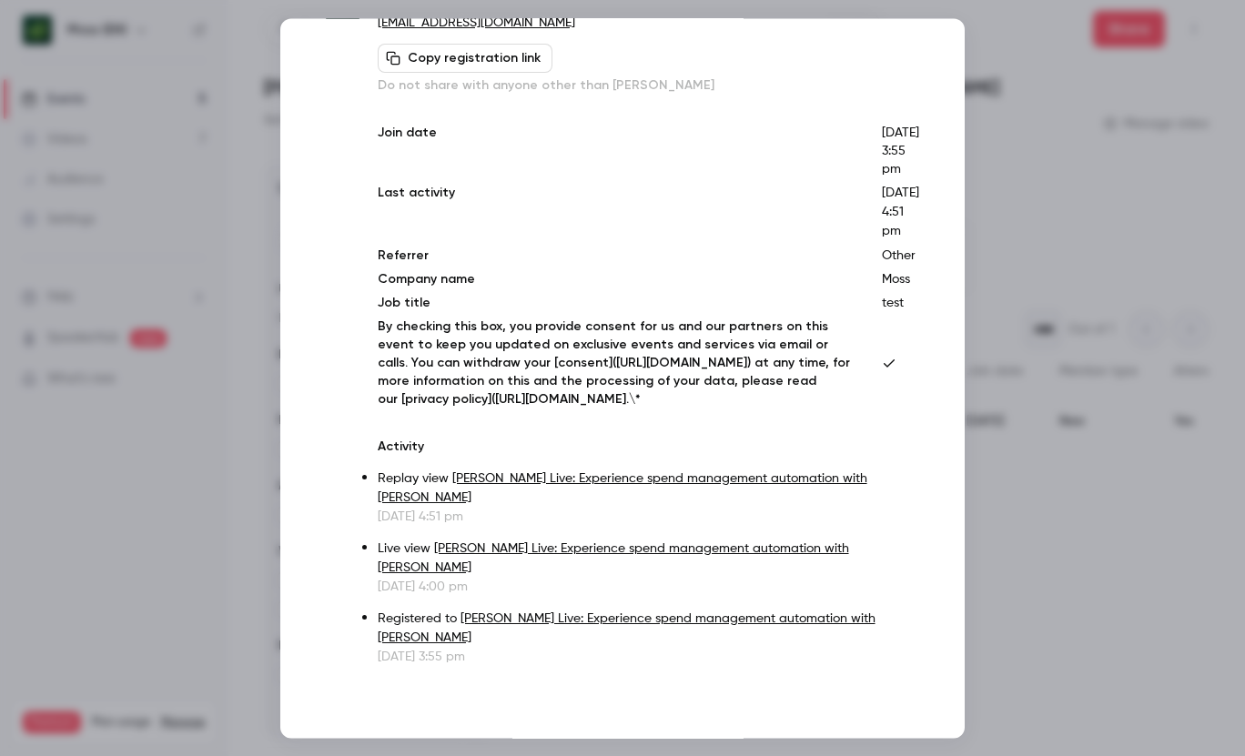
click at [1085, 341] on div at bounding box center [622, 378] width 1245 height 756
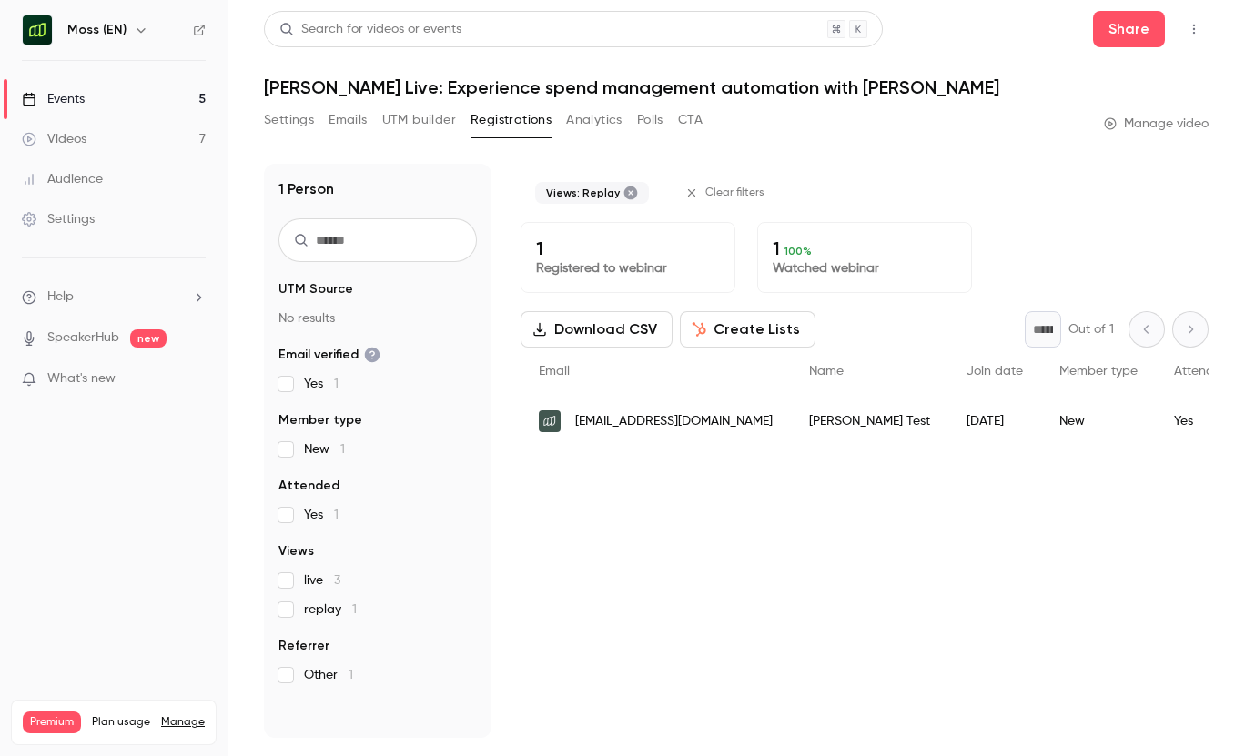
click at [405, 120] on button "UTM builder" at bounding box center [419, 120] width 74 height 29
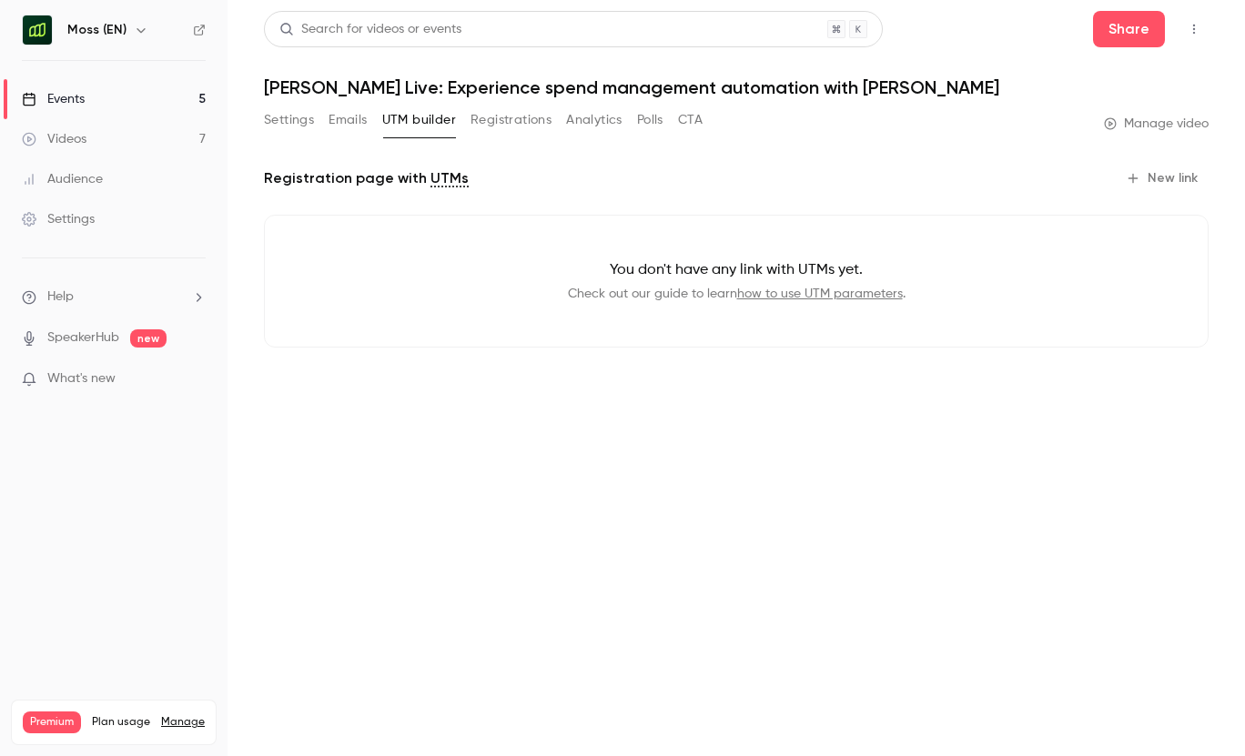
click at [340, 118] on button "Emails" at bounding box center [348, 120] width 38 height 29
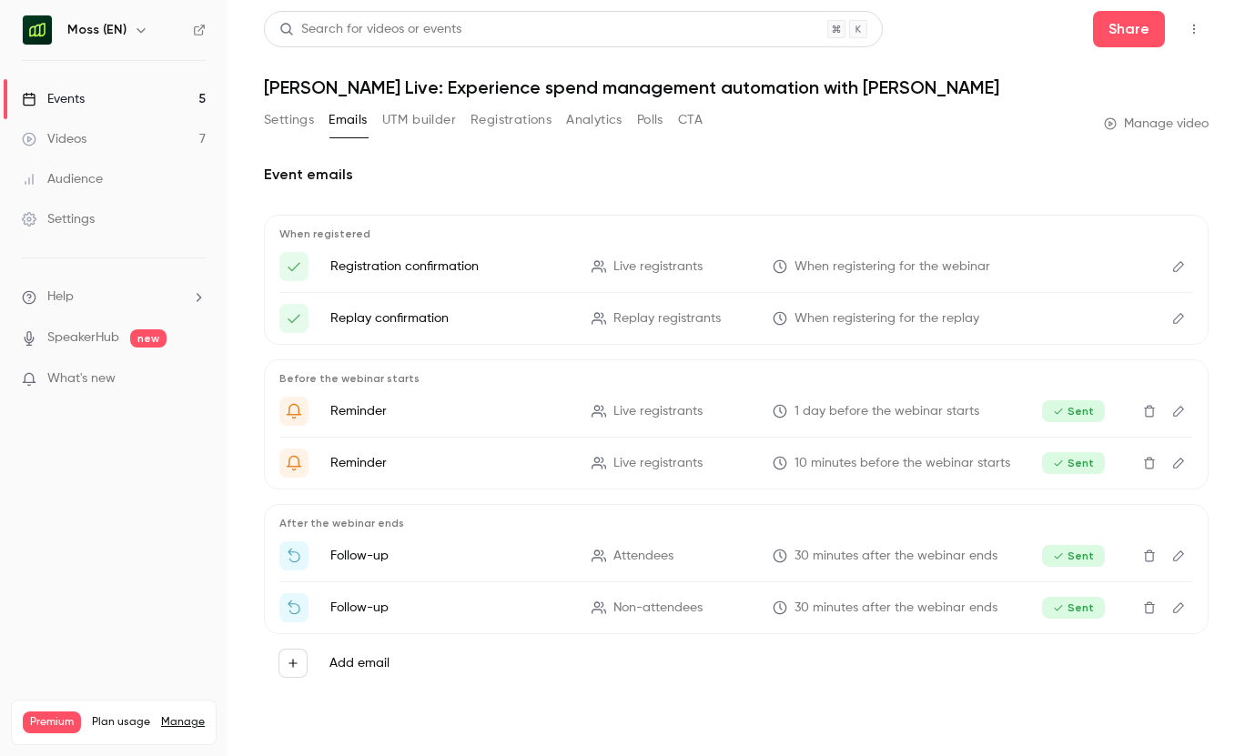
click at [302, 118] on button "Settings" at bounding box center [289, 120] width 50 height 29
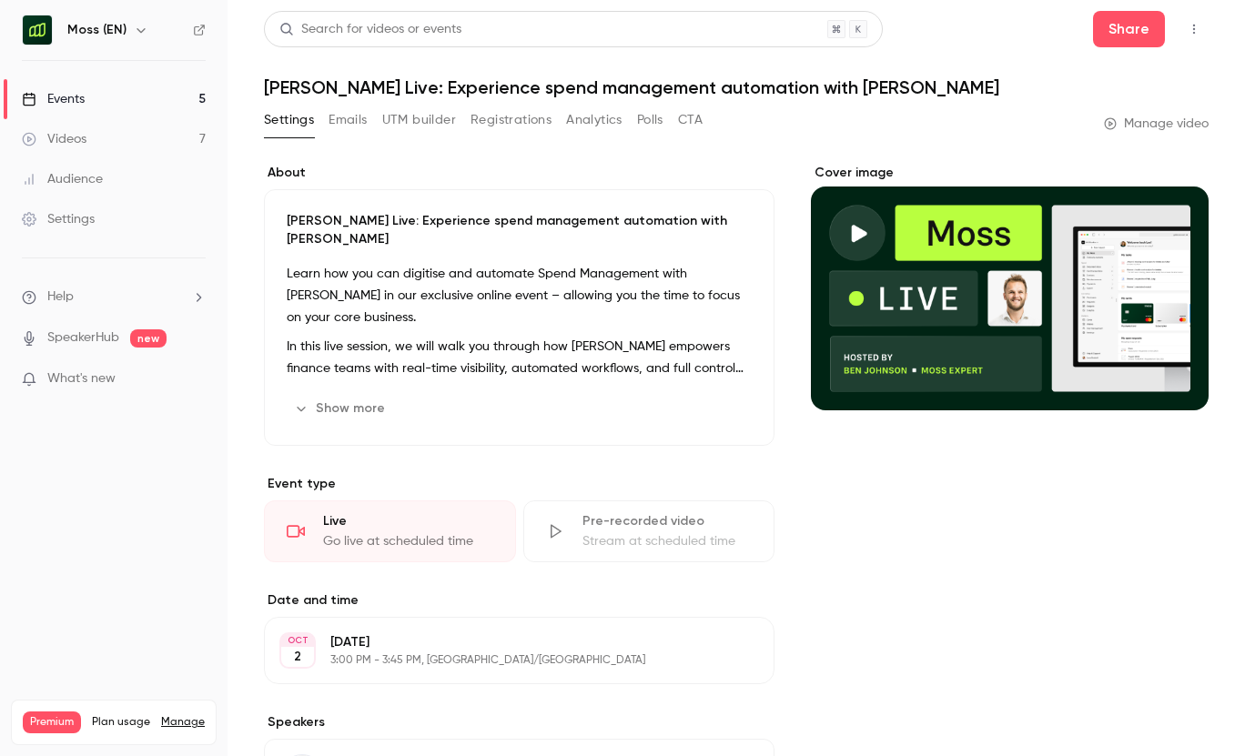
click at [119, 89] on link "Events 5" at bounding box center [114, 99] width 228 height 40
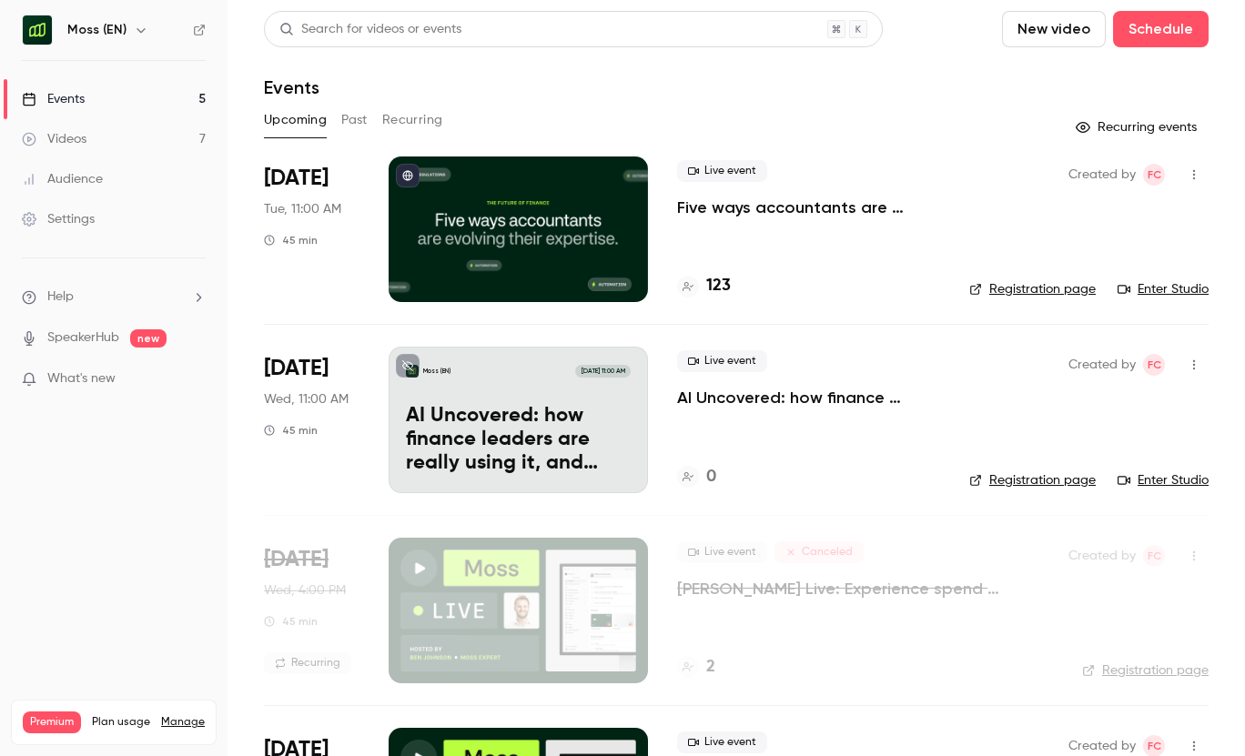
click at [356, 124] on button "Past" at bounding box center [354, 120] width 26 height 29
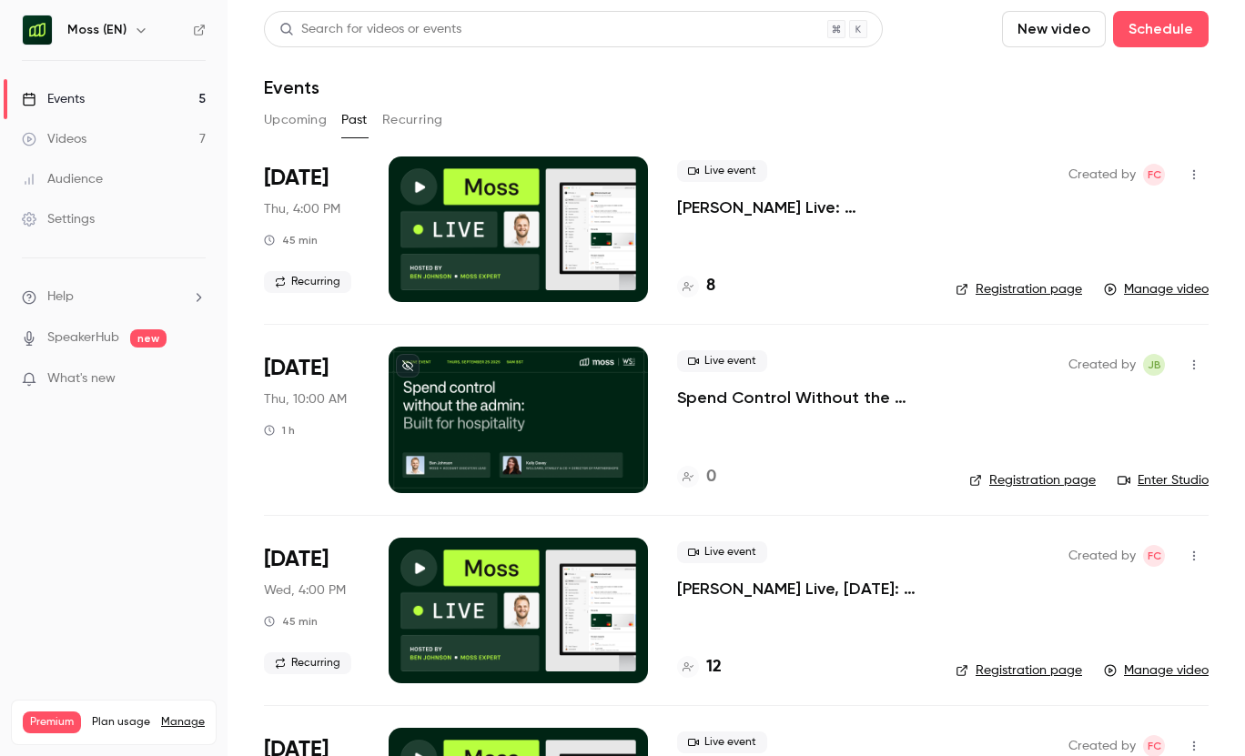
click at [1194, 177] on icon "button" at bounding box center [1194, 174] width 15 height 13
drag, startPoint x: 1131, startPoint y: 228, endPoint x: 930, endPoint y: 121, distance: 226.8
click at [929, 121] on div "Share Duplicate Cancel event Delete" at bounding box center [622, 378] width 1245 height 756
click at [765, 198] on div at bounding box center [622, 378] width 1245 height 756
click at [718, 185] on div "Live event Moss Live: Experience spend management automation with Moss" at bounding box center [801, 189] width 249 height 58
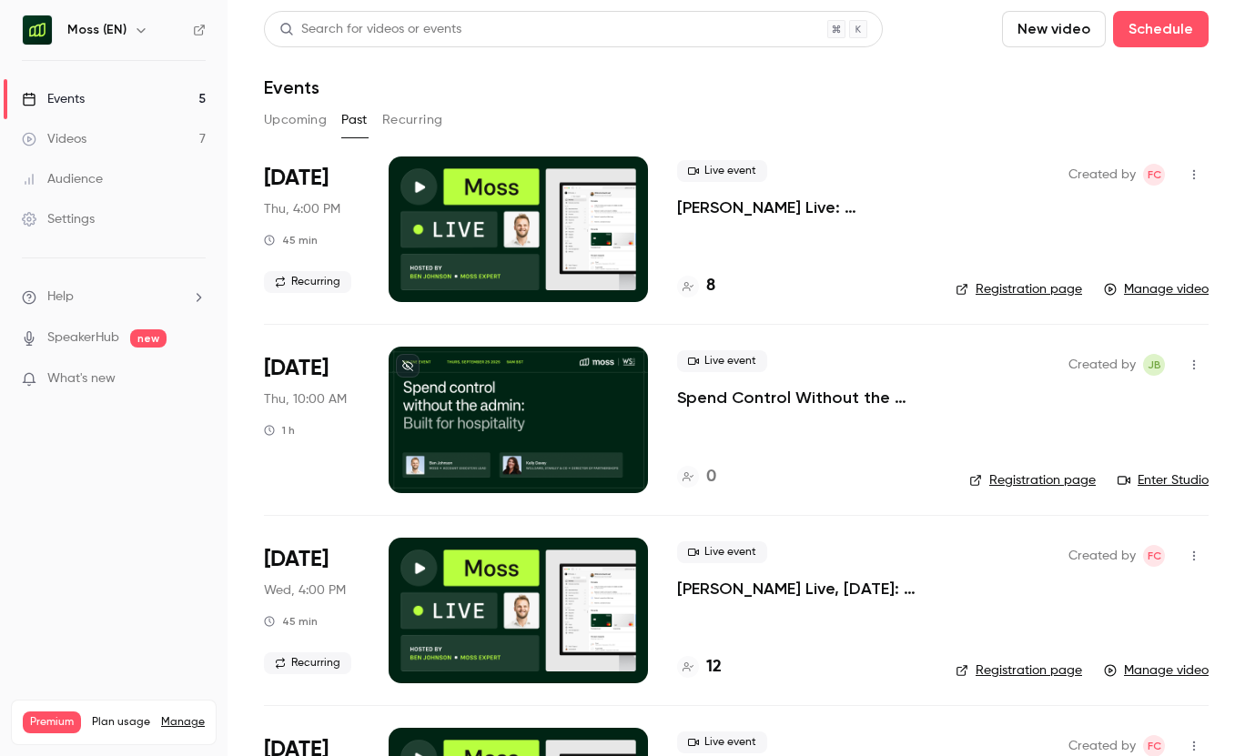
click at [717, 203] on p "[PERSON_NAME] Live: Experience spend management automation with [PERSON_NAME]" at bounding box center [801, 208] width 249 height 22
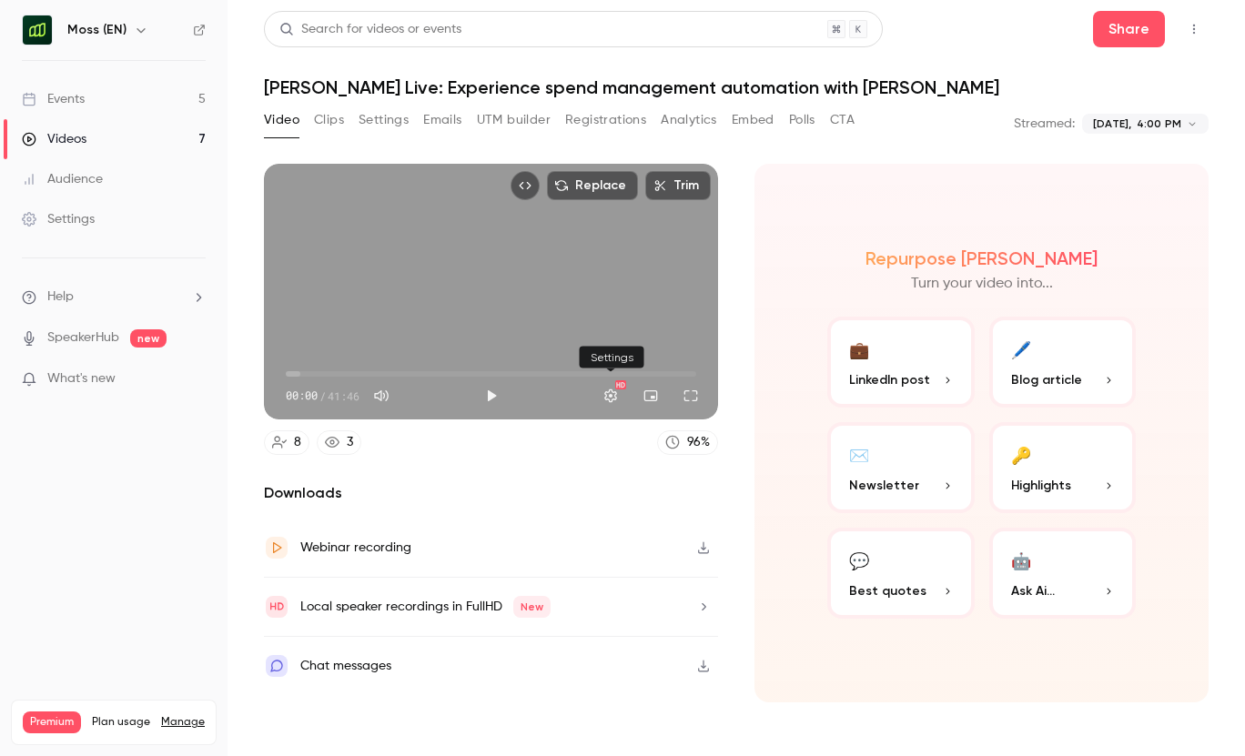
click at [604, 393] on button "Settings" at bounding box center [611, 396] width 36 height 36
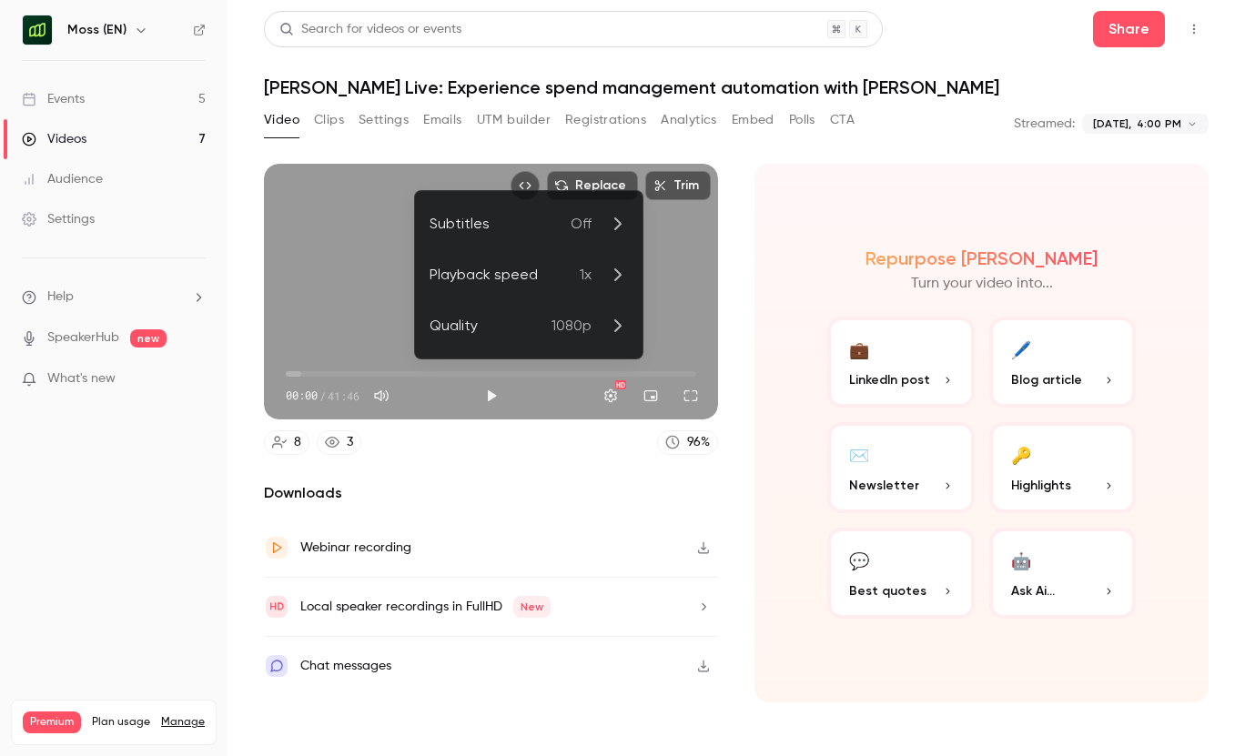
click at [737, 274] on div at bounding box center [622, 378] width 1245 height 756
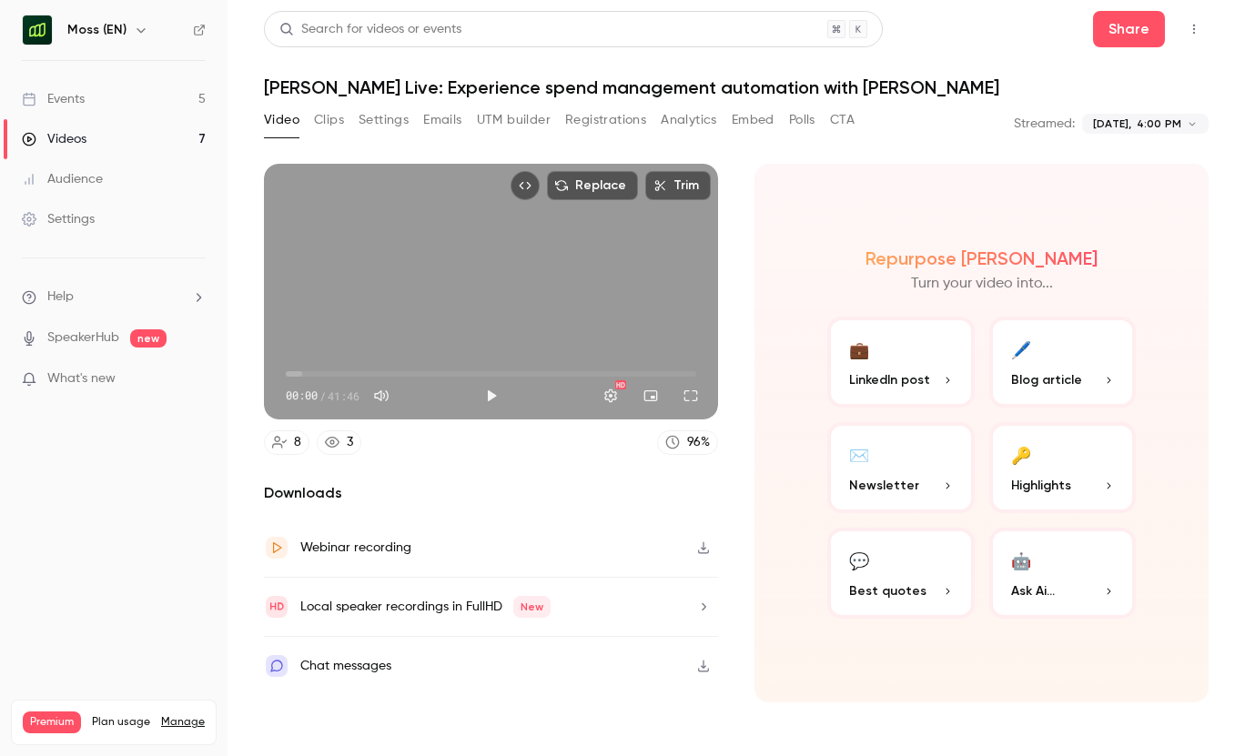
click at [704, 546] on icon "button" at bounding box center [703, 548] width 15 height 13
click at [826, 68] on header "Search for videos or events Share Moss Live: Experience spend management automa…" at bounding box center [736, 54] width 945 height 87
click at [437, 116] on button "Emails" at bounding box center [442, 120] width 38 height 29
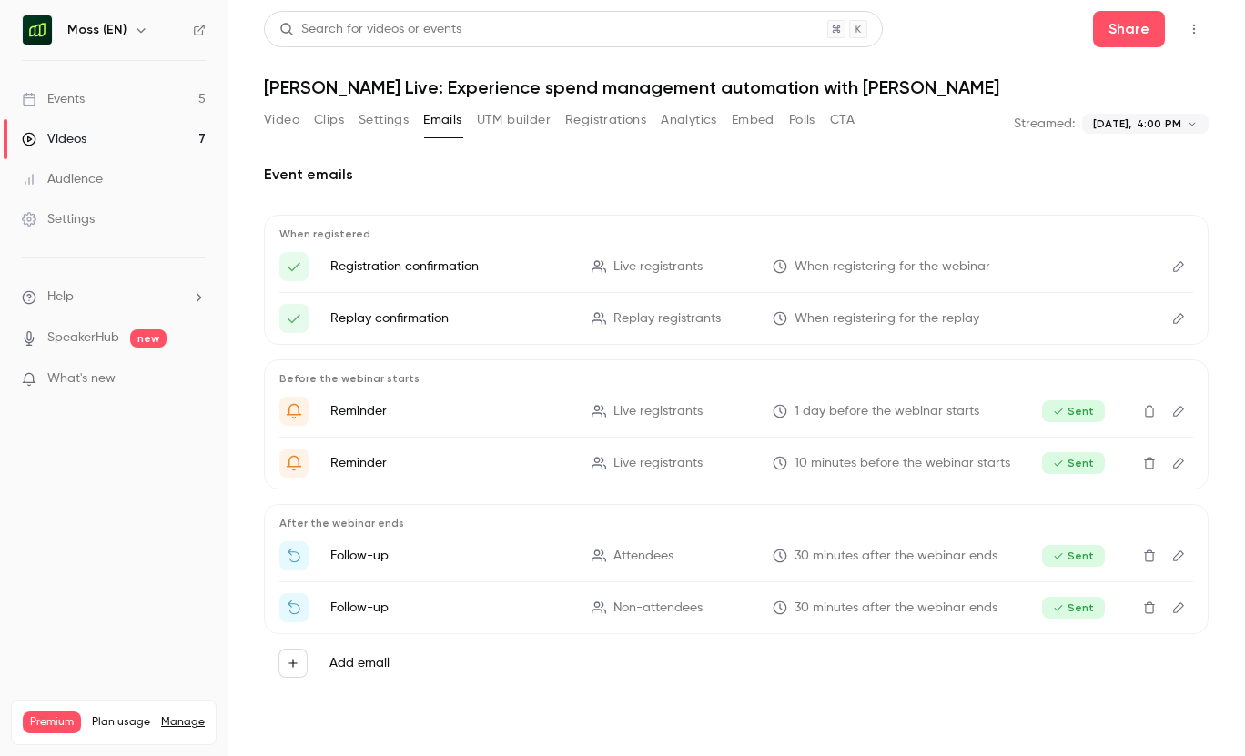
click at [373, 608] on p "Follow-up" at bounding box center [449, 608] width 239 height 18
click at [1180, 609] on icon "Edit" at bounding box center [1178, 608] width 11 height 11
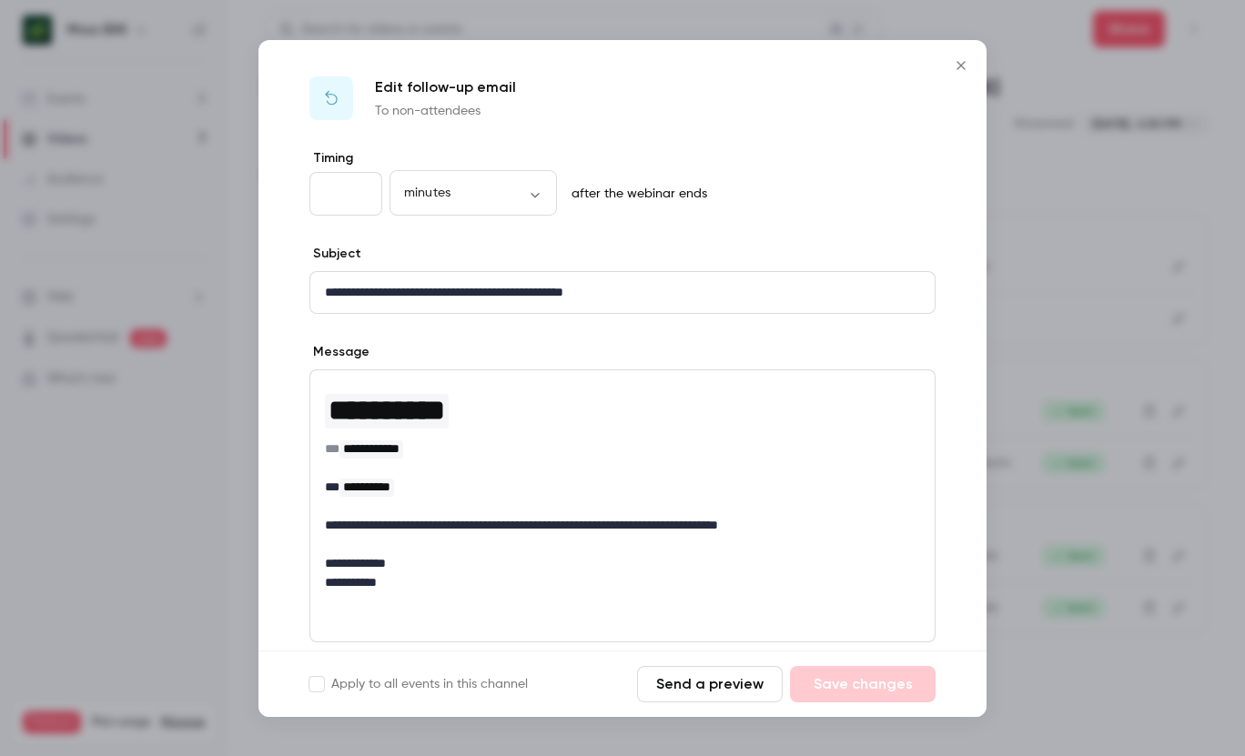
click at [709, 686] on button "Send a preview" at bounding box center [710, 684] width 146 height 36
